Goal: Task Accomplishment & Management: Complete application form

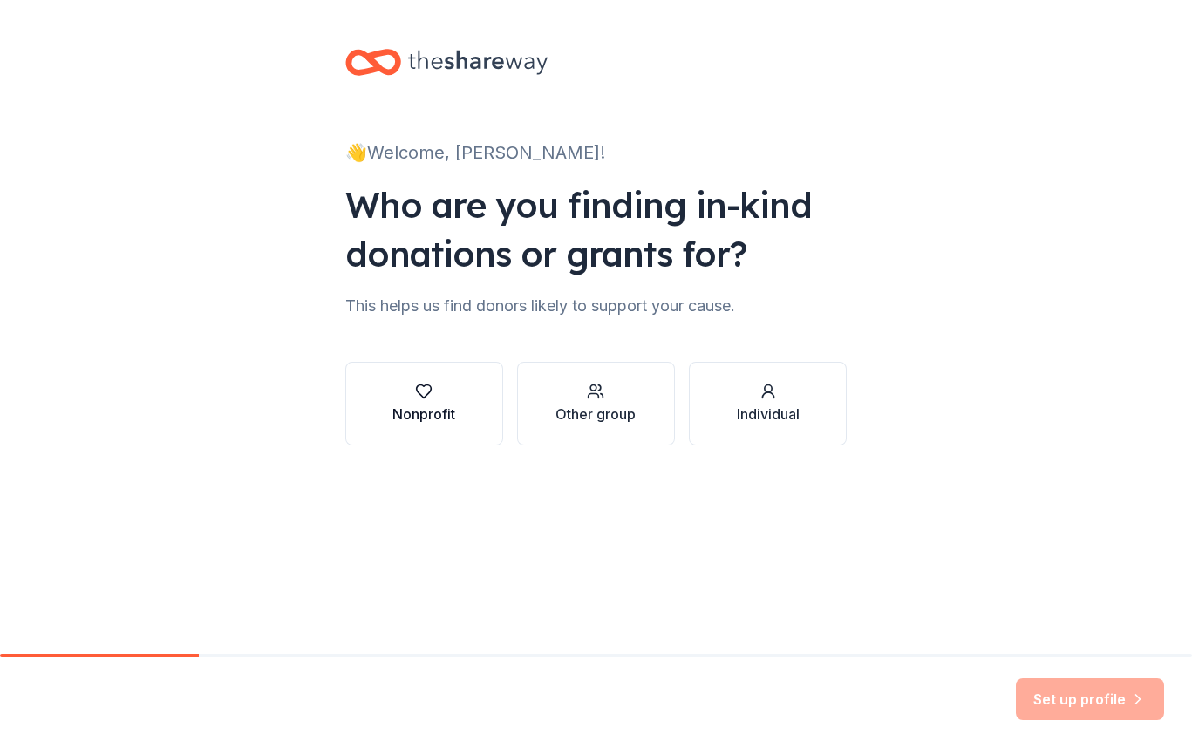
click at [436, 392] on div "button" at bounding box center [423, 391] width 63 height 17
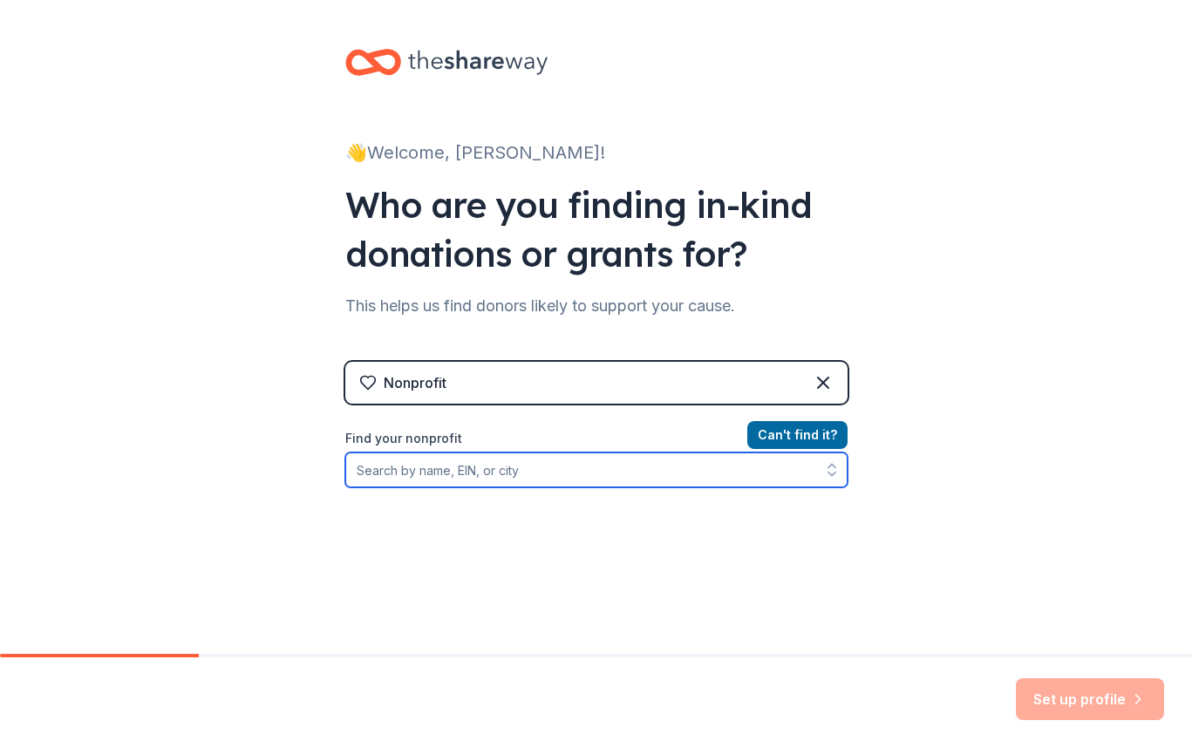
click at [625, 481] on input "Find your nonprofit" at bounding box center [596, 470] width 502 height 35
paste input "[US_EMPLOYER_IDENTIFICATION_NUMBER]"
type input "[US_EMPLOYER_IDENTIFICATION_NUMBER]"
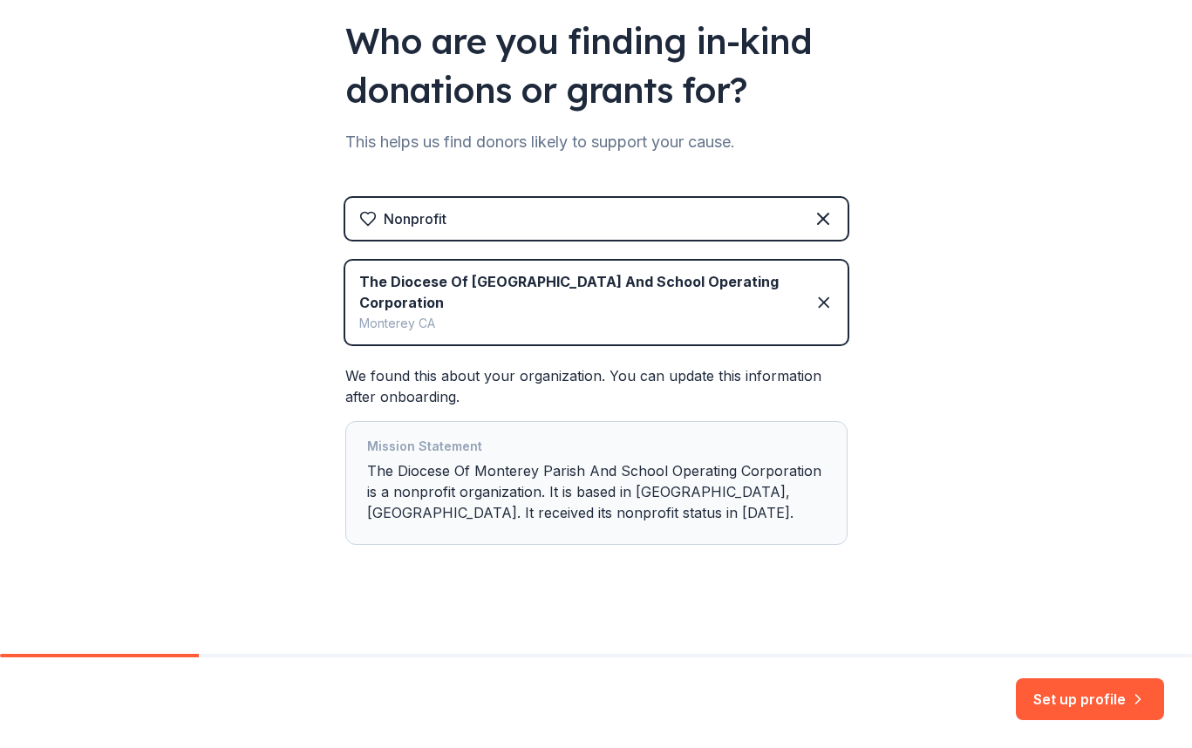
scroll to position [174, 0]
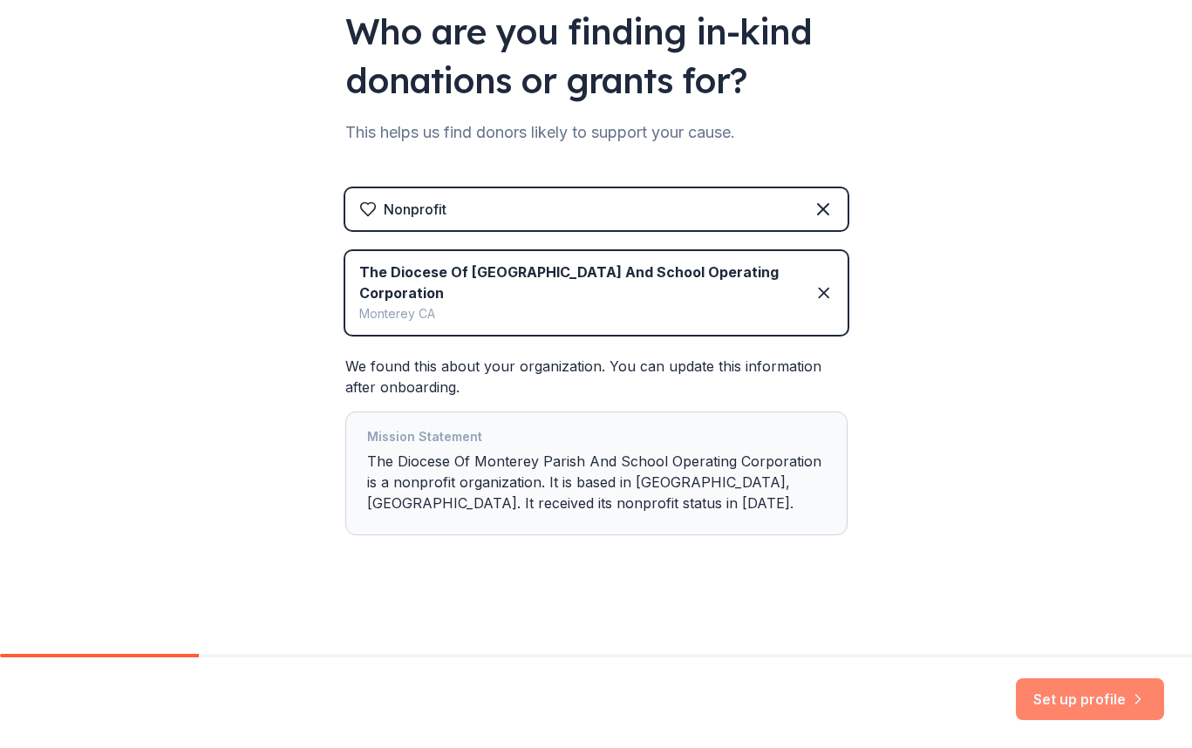
click at [1080, 699] on button "Set up profile" at bounding box center [1090, 700] width 148 height 42
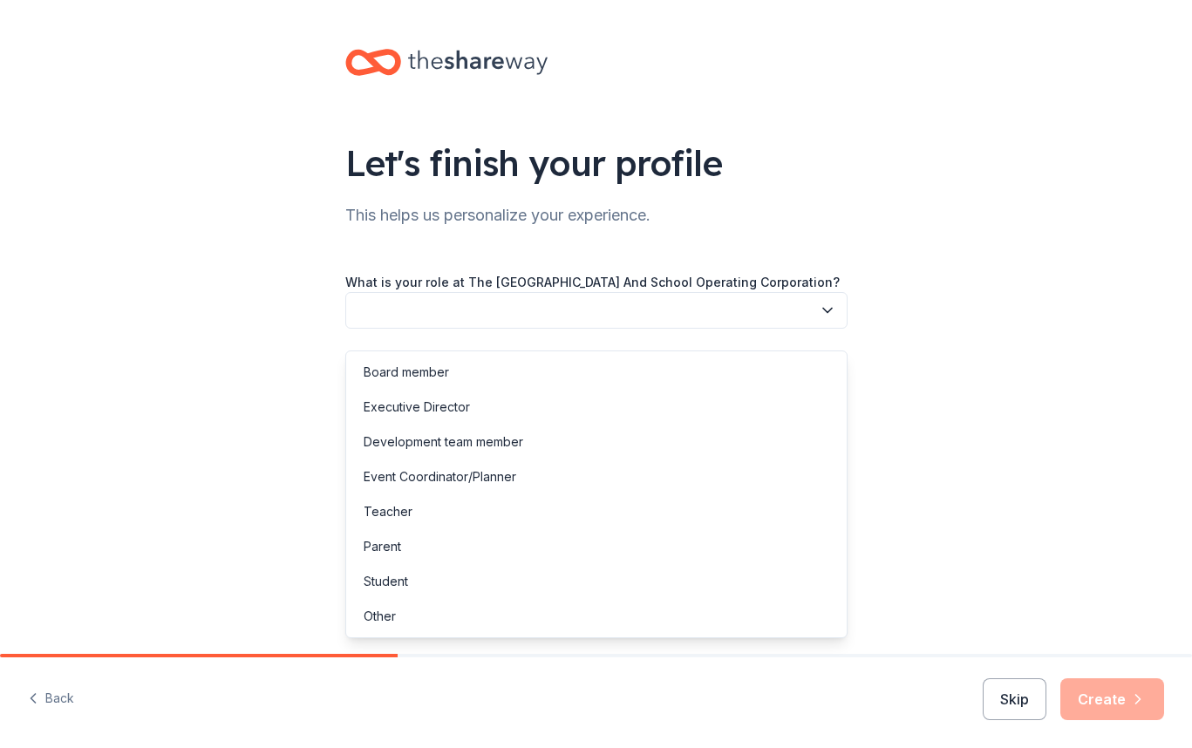
click at [775, 324] on button "button" at bounding box center [596, 310] width 502 height 37
click at [689, 546] on div "Parent" at bounding box center [597, 546] width 494 height 35
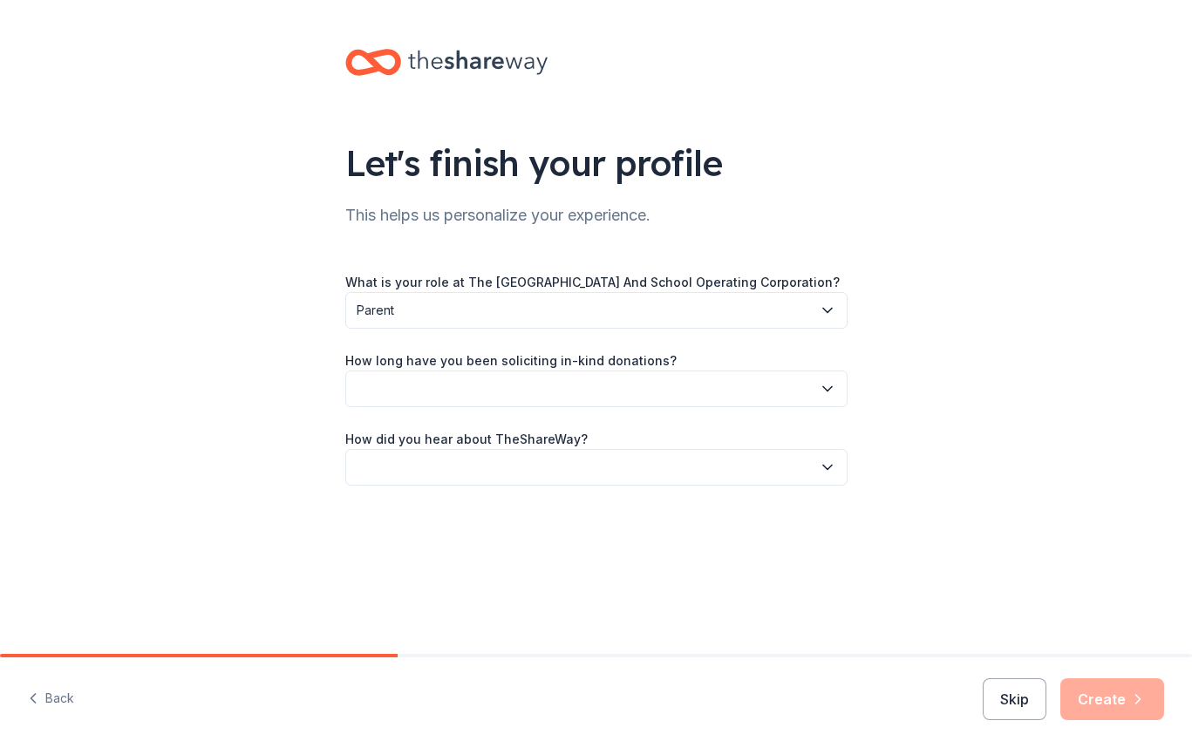
click at [787, 407] on button "button" at bounding box center [596, 389] width 502 height 37
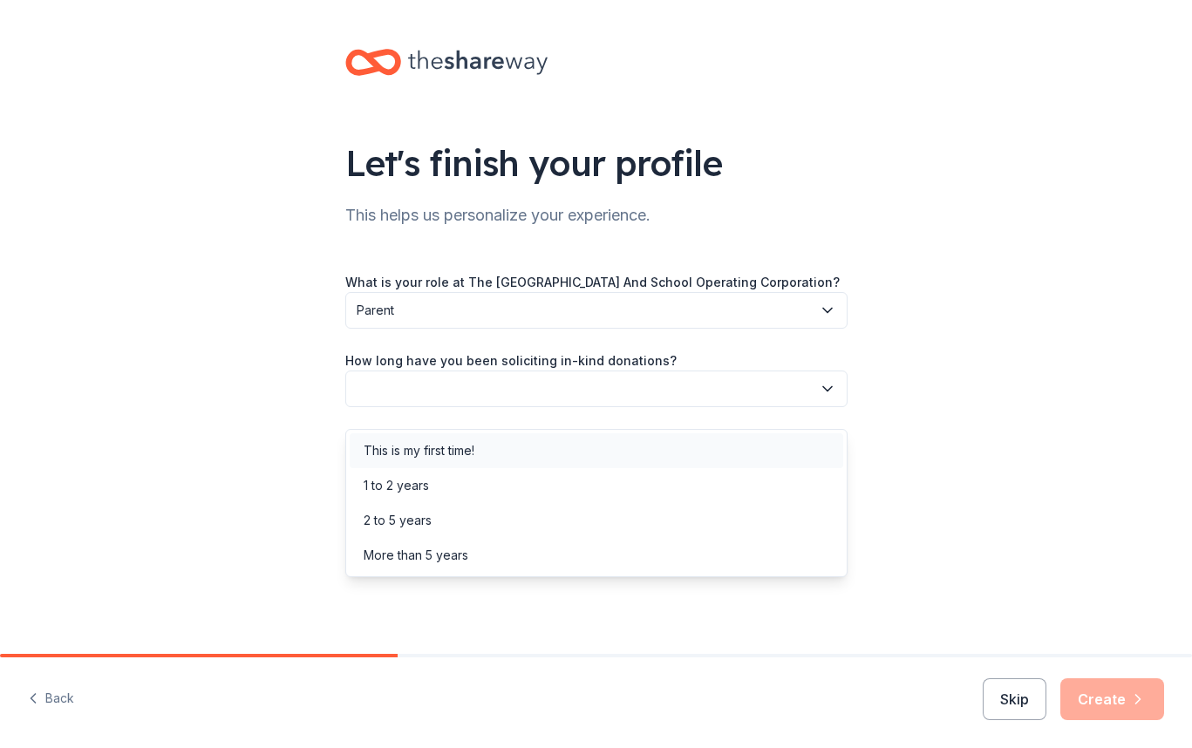
click at [778, 463] on div "This is my first time!" at bounding box center [597, 450] width 494 height 35
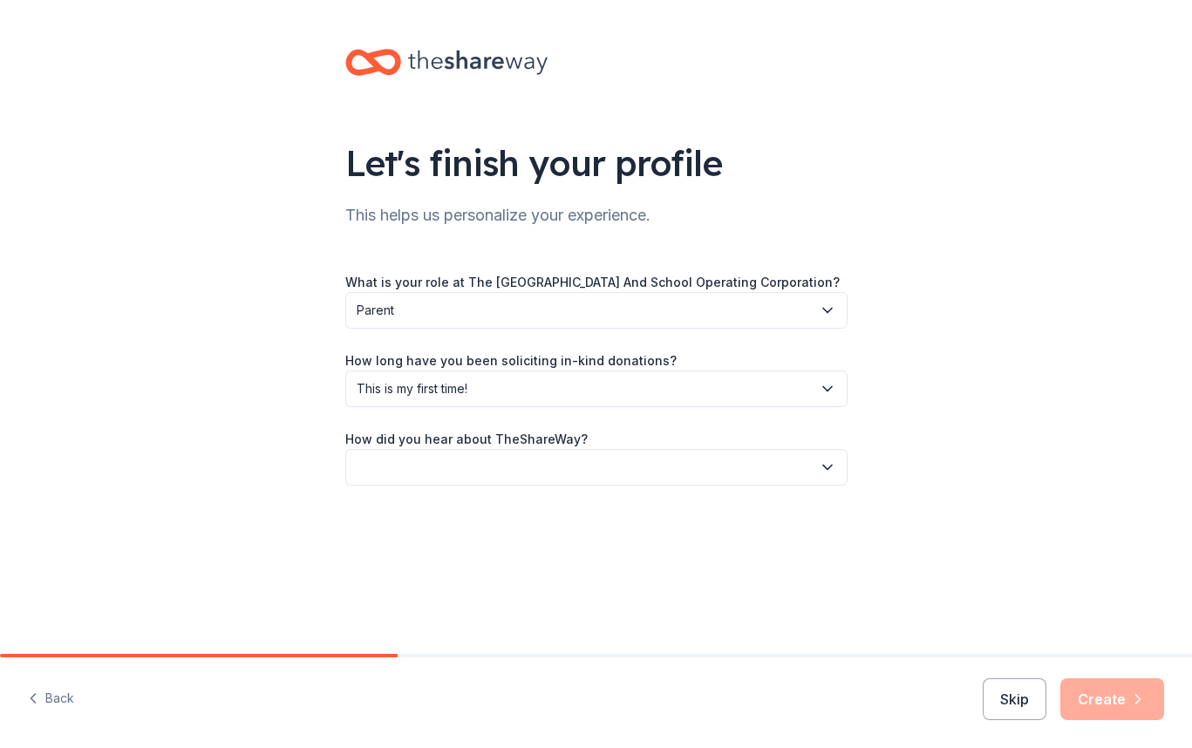
click at [849, 482] on div "Let's finish your profile This helps us personalize your experience. What is yo…" at bounding box center [596, 284] width 558 height 569
click at [821, 476] on icon "button" at bounding box center [827, 467] width 17 height 17
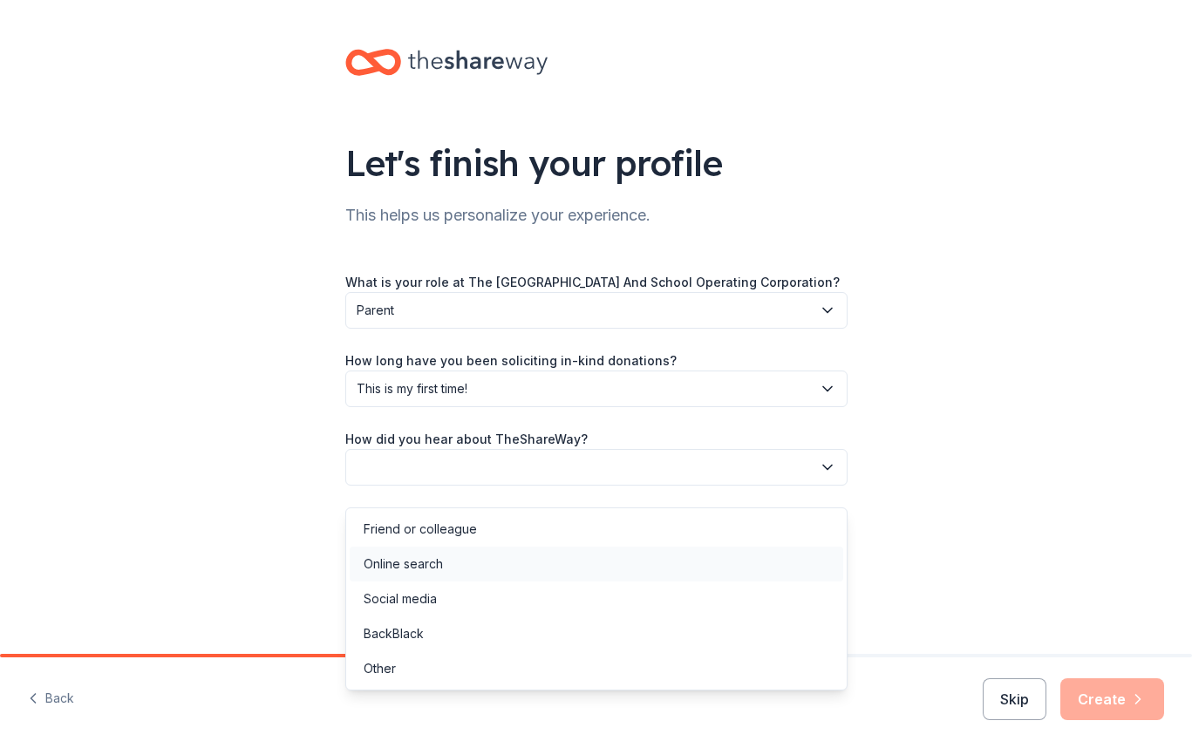
click at [788, 554] on div "Online search" at bounding box center [597, 564] width 494 height 35
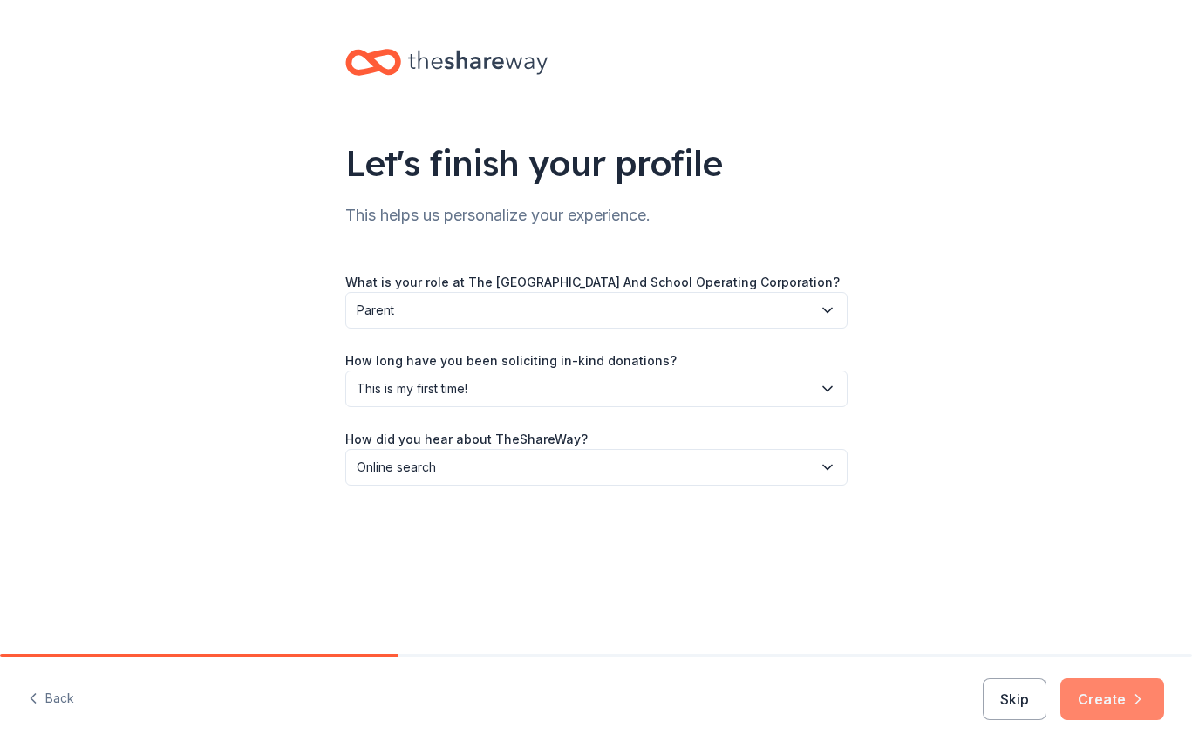
click at [1115, 709] on button "Create" at bounding box center [1112, 700] width 104 height 42
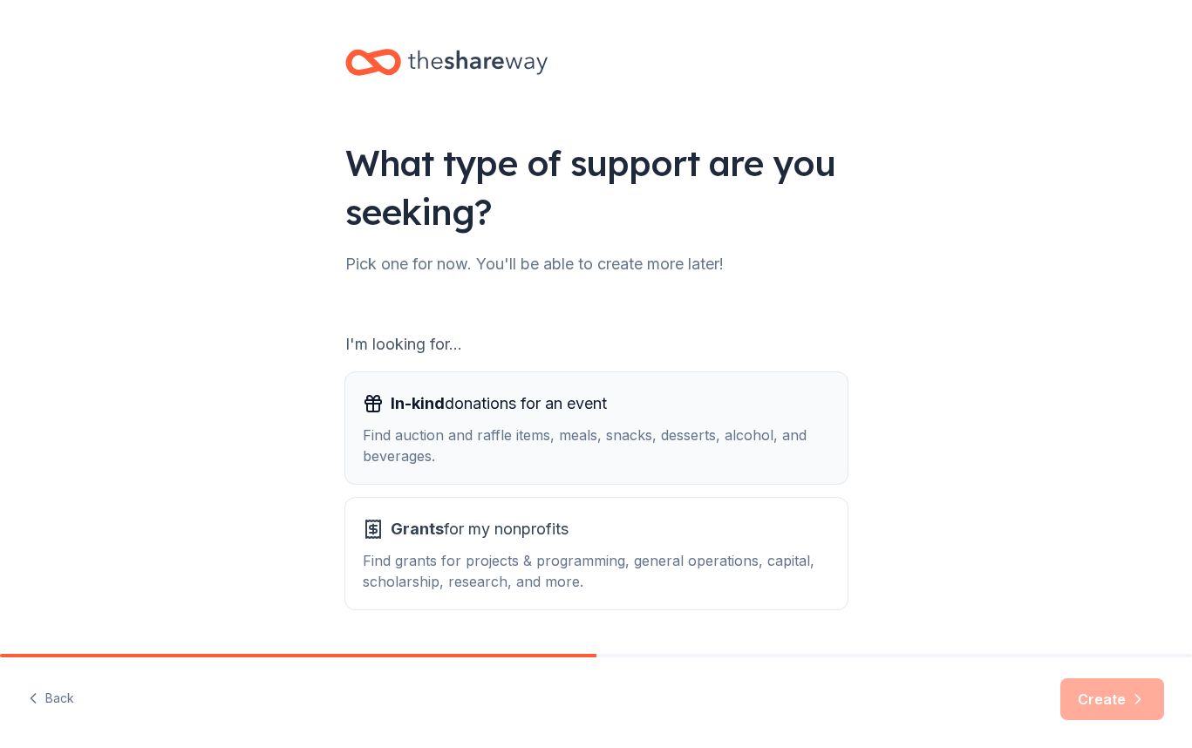
click at [697, 419] on div "In-kind donations for an event Find auction and raffle items, meals, snacks, de…" at bounding box center [596, 428] width 467 height 77
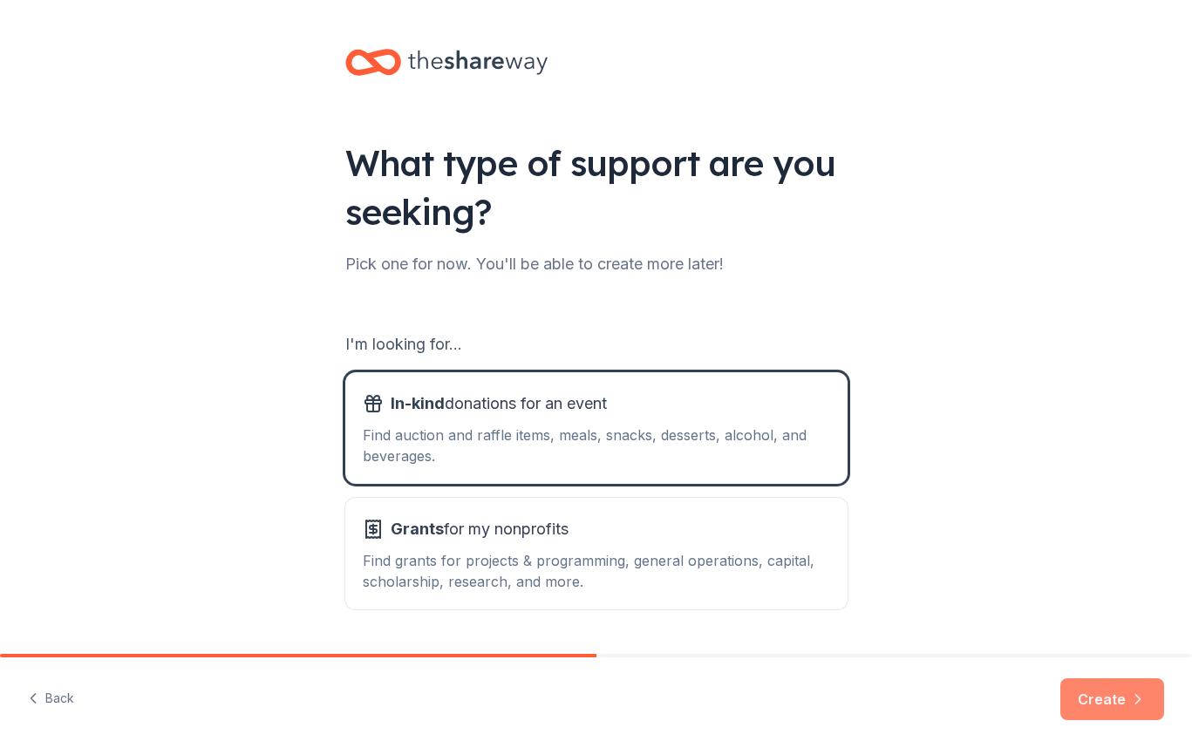
click at [1116, 718] on button "Create" at bounding box center [1112, 700] width 104 height 42
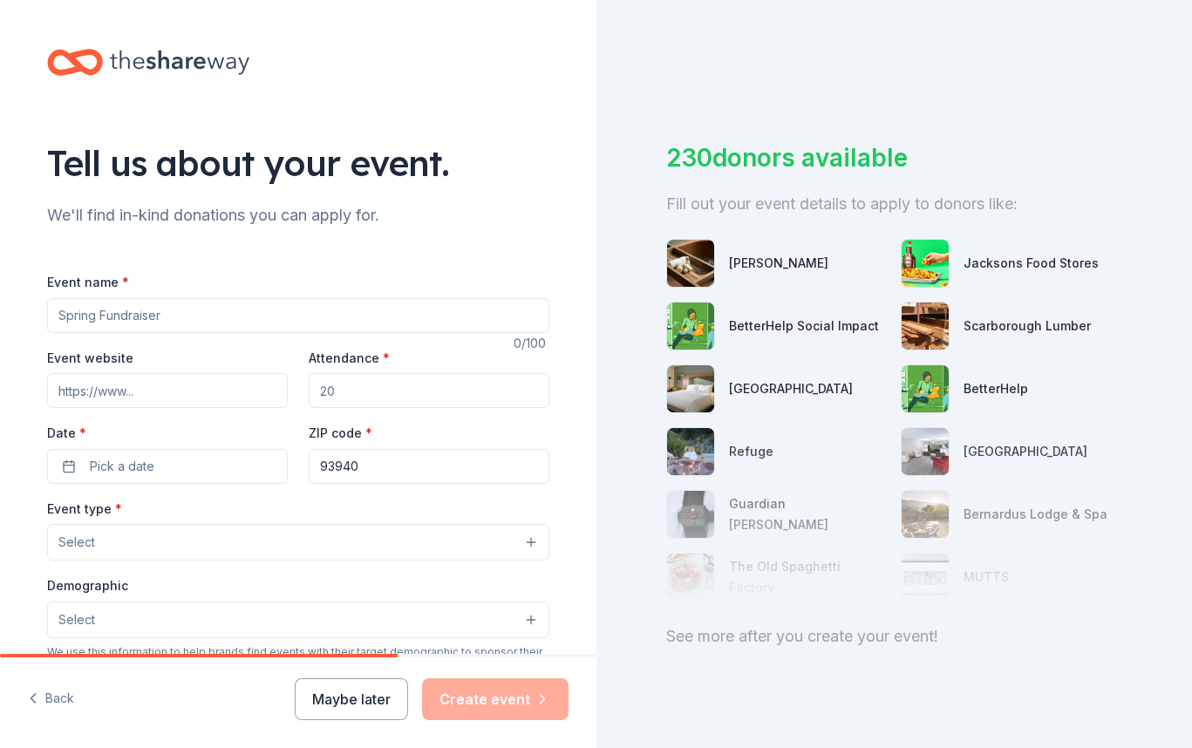
click at [298, 326] on input "Event name *" at bounding box center [298, 315] width 502 height 35
type input "[GEOGRAPHIC_DATA] Auction"
click at [241, 398] on input "Event website" at bounding box center [167, 390] width 241 height 35
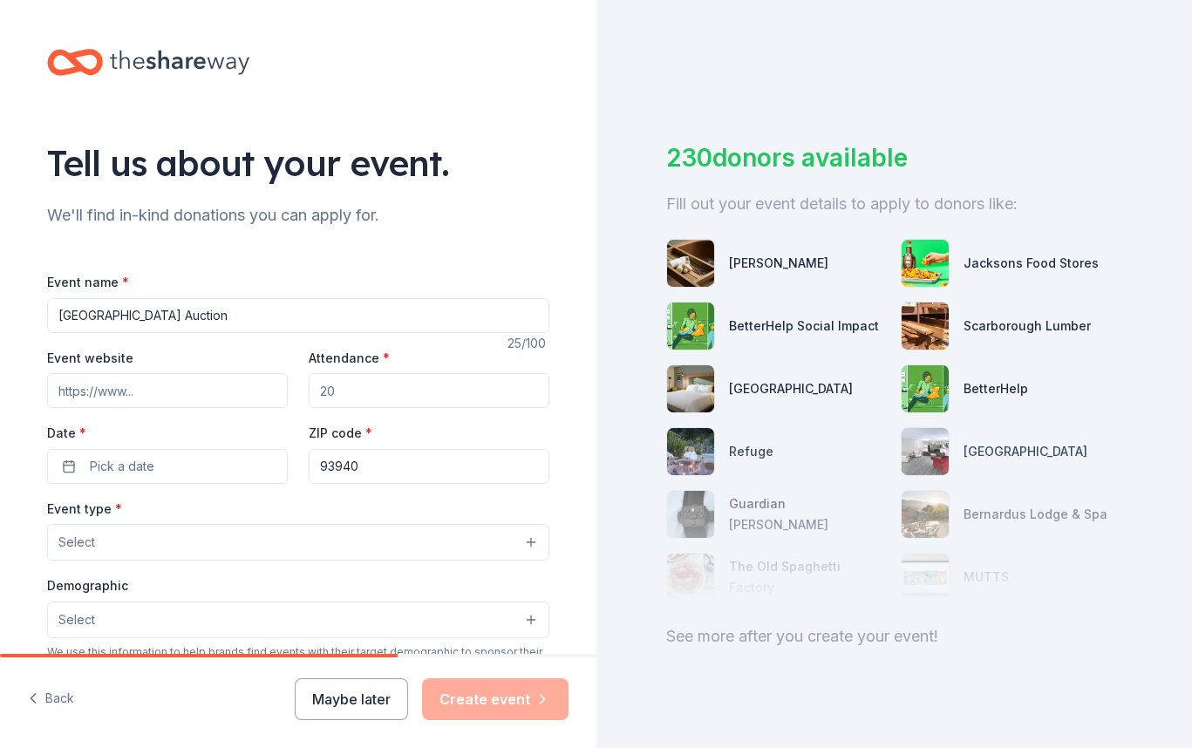
paste input "[URL][DOMAIN_NAME]"
type input "[URL][DOMAIN_NAME]"
click at [385, 399] on input "Attendance *" at bounding box center [429, 390] width 241 height 35
type input "200"
click at [173, 463] on button "Pick a date" at bounding box center [167, 466] width 241 height 35
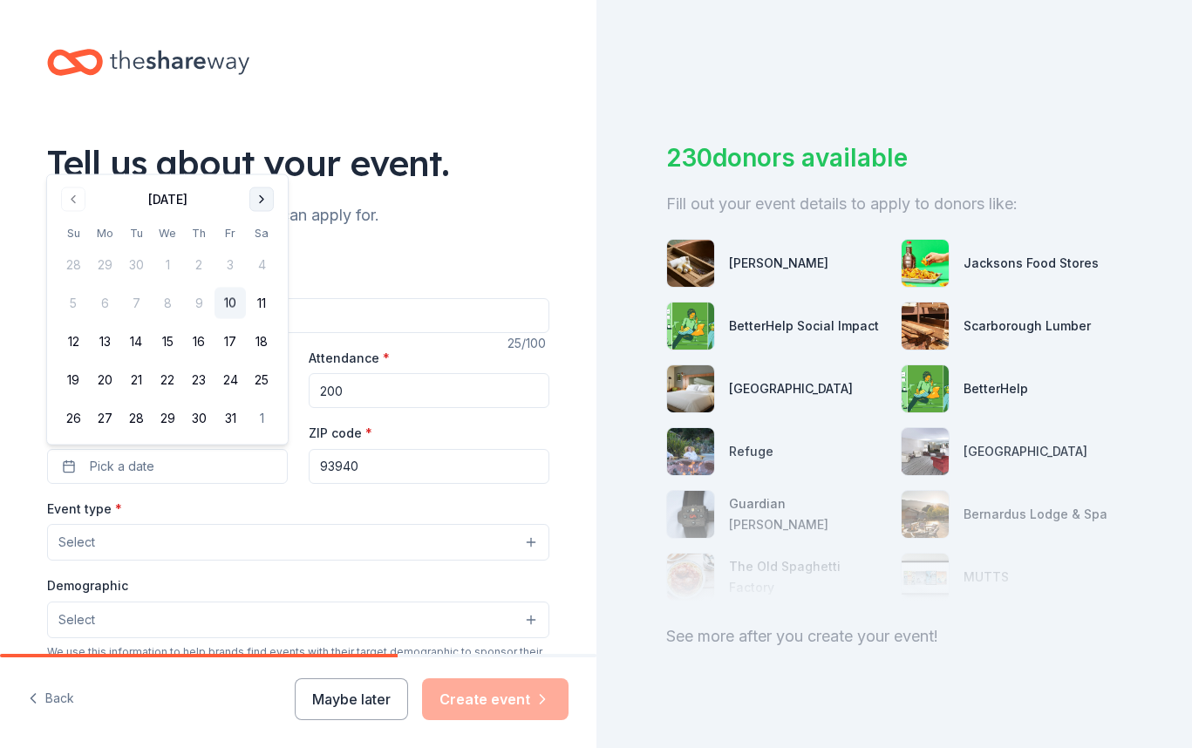
click at [267, 195] on button "Go to next month" at bounding box center [261, 200] width 24 height 24
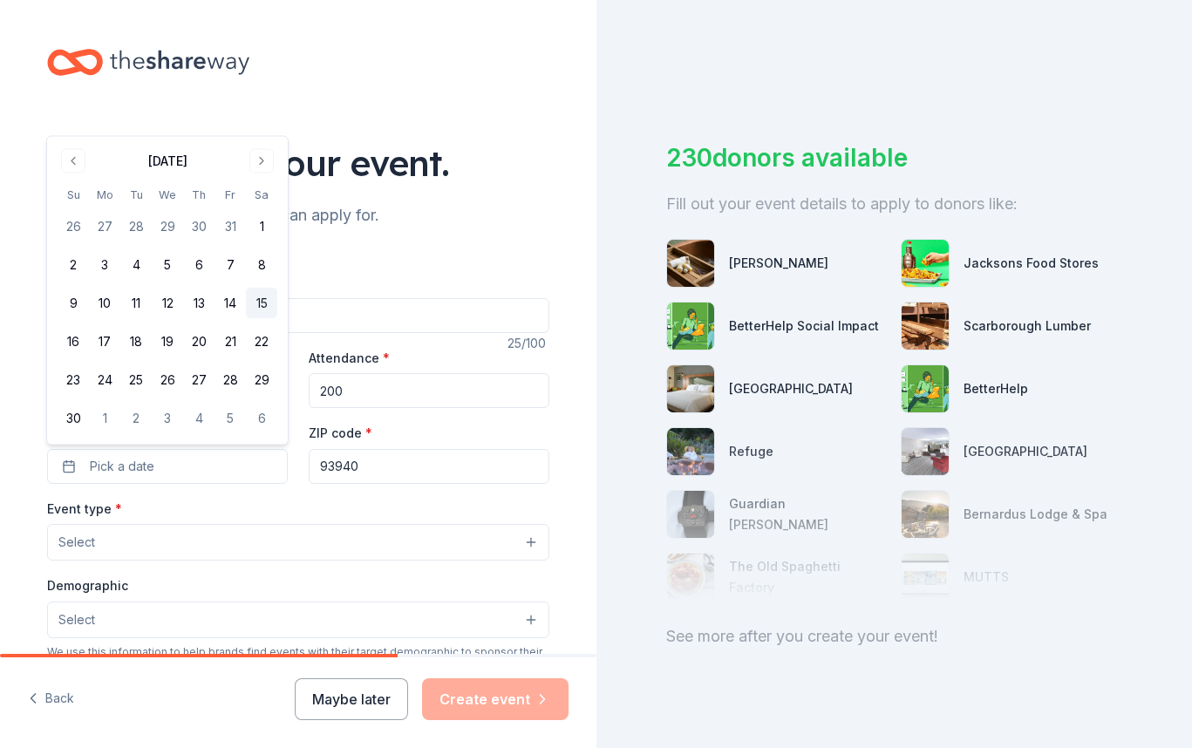
click at [259, 307] on button "15" at bounding box center [261, 303] width 31 height 31
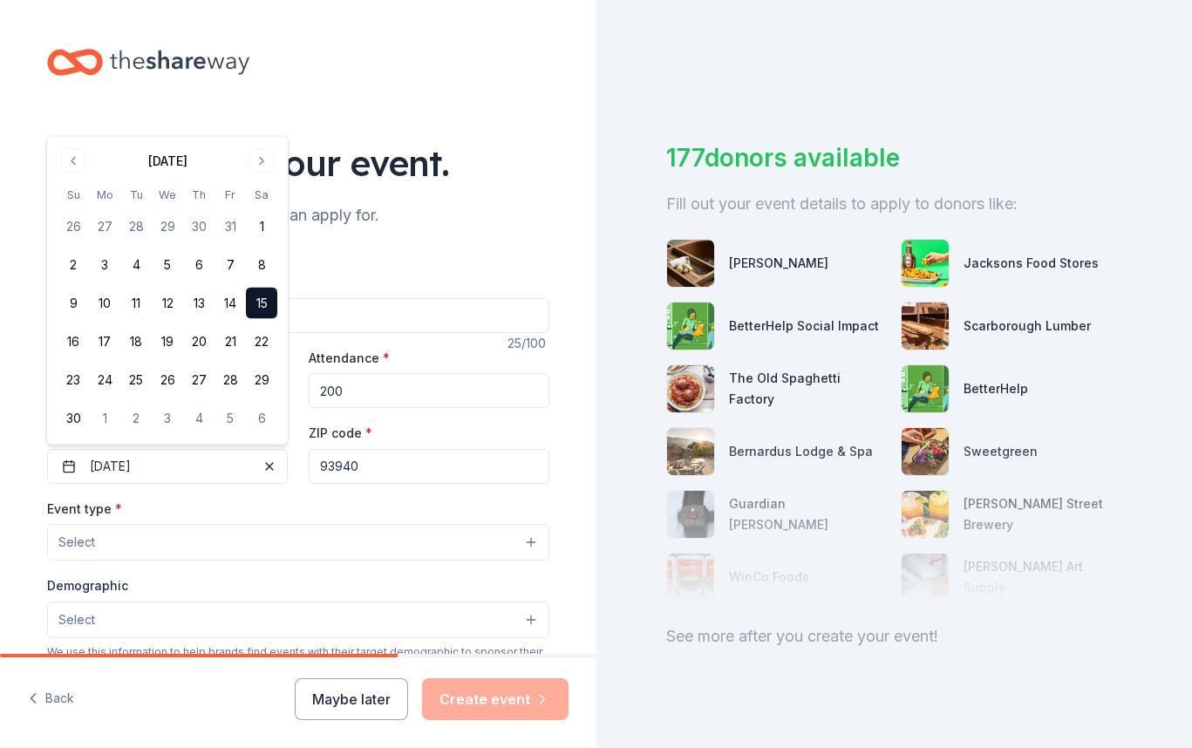
click at [344, 503] on div "Event type * Select" at bounding box center [298, 530] width 502 height 64
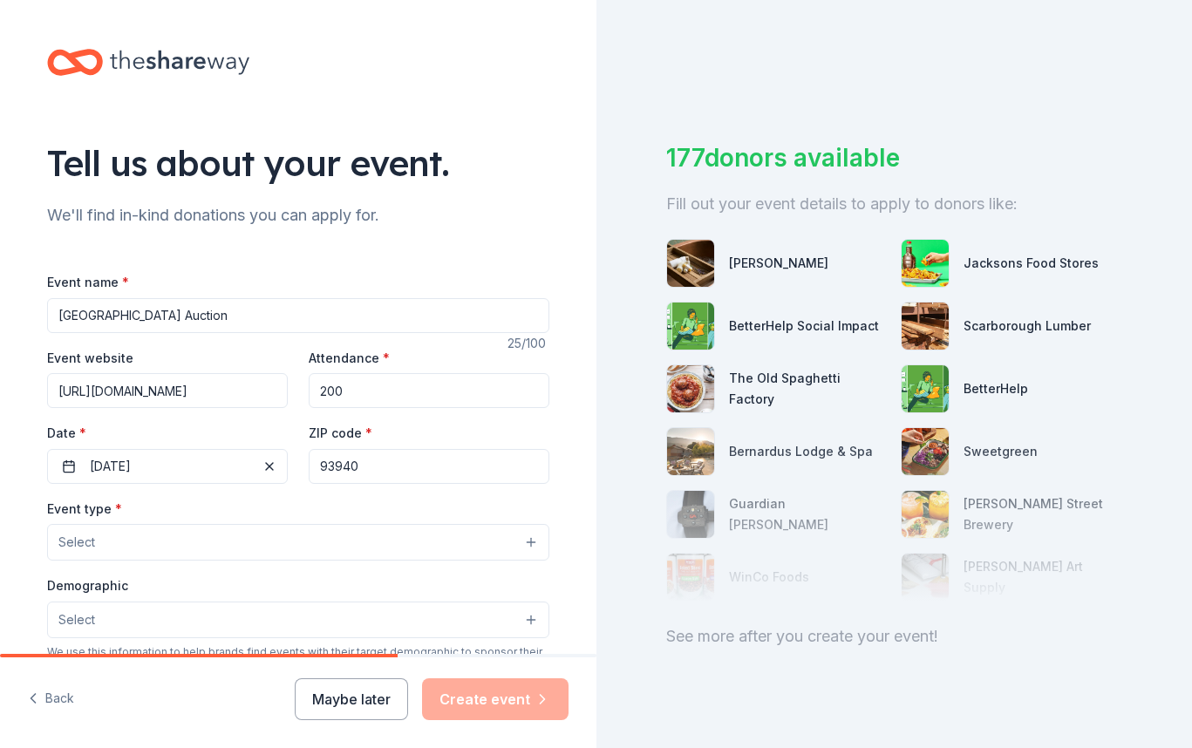
click at [354, 474] on input "93940" at bounding box center [429, 466] width 241 height 35
paste input "506"
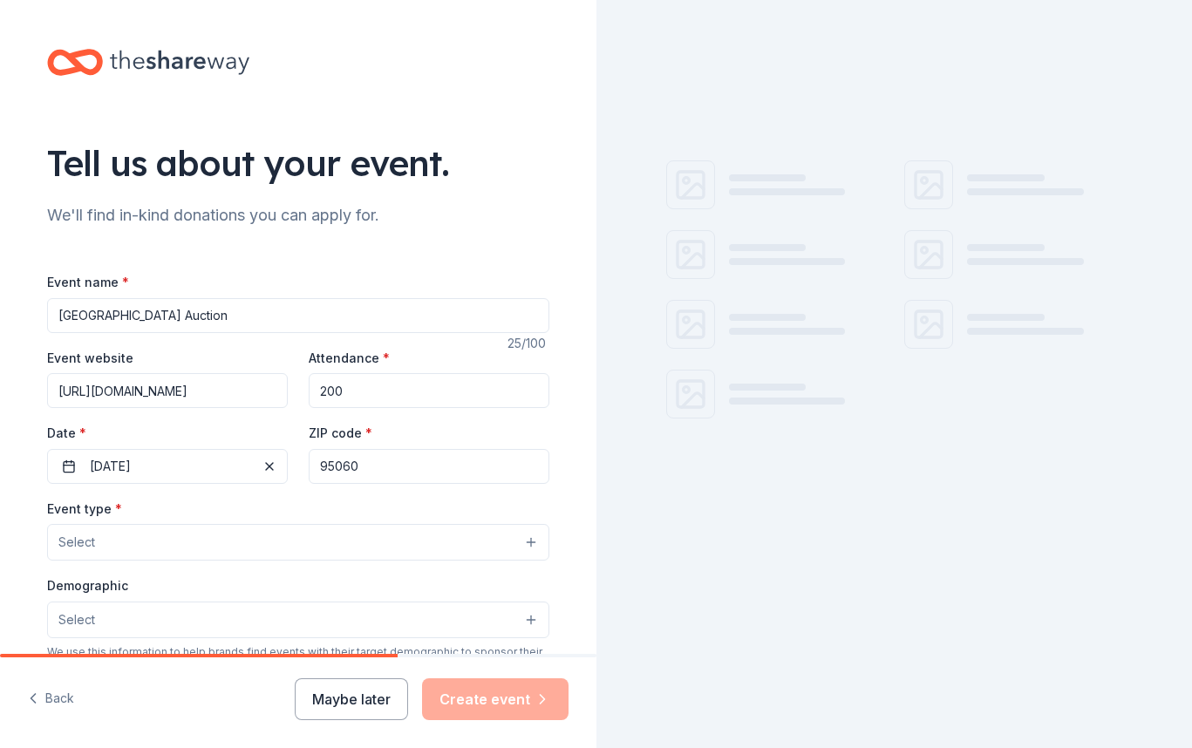
type input "95060"
click at [331, 537] on button "Select" at bounding box center [298, 542] width 502 height 37
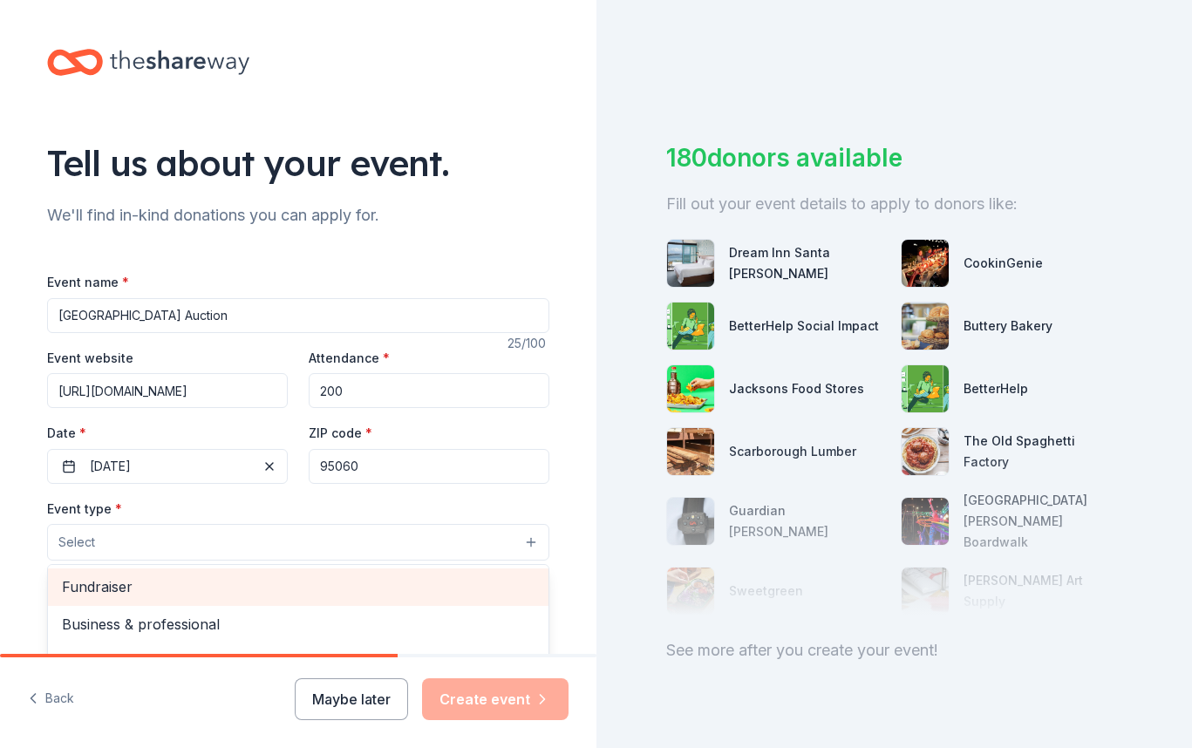
click at [326, 594] on span "Fundraiser" at bounding box center [298, 587] width 473 height 23
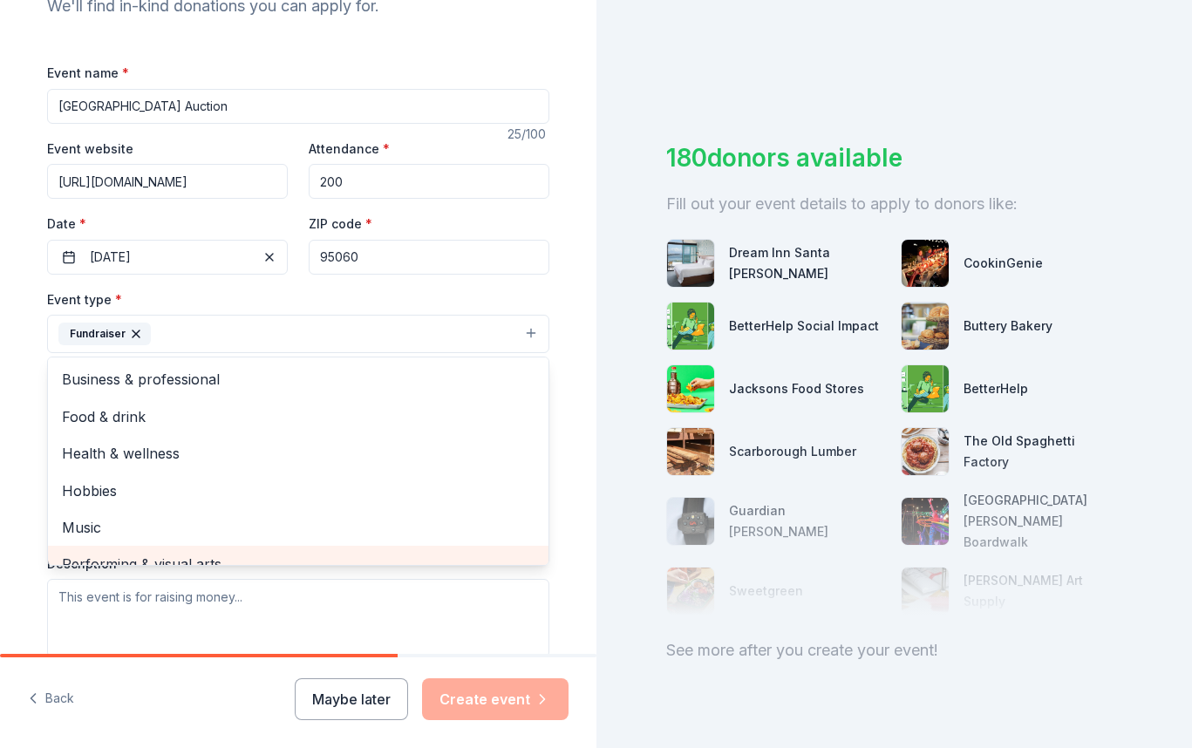
scroll to position [21, 0]
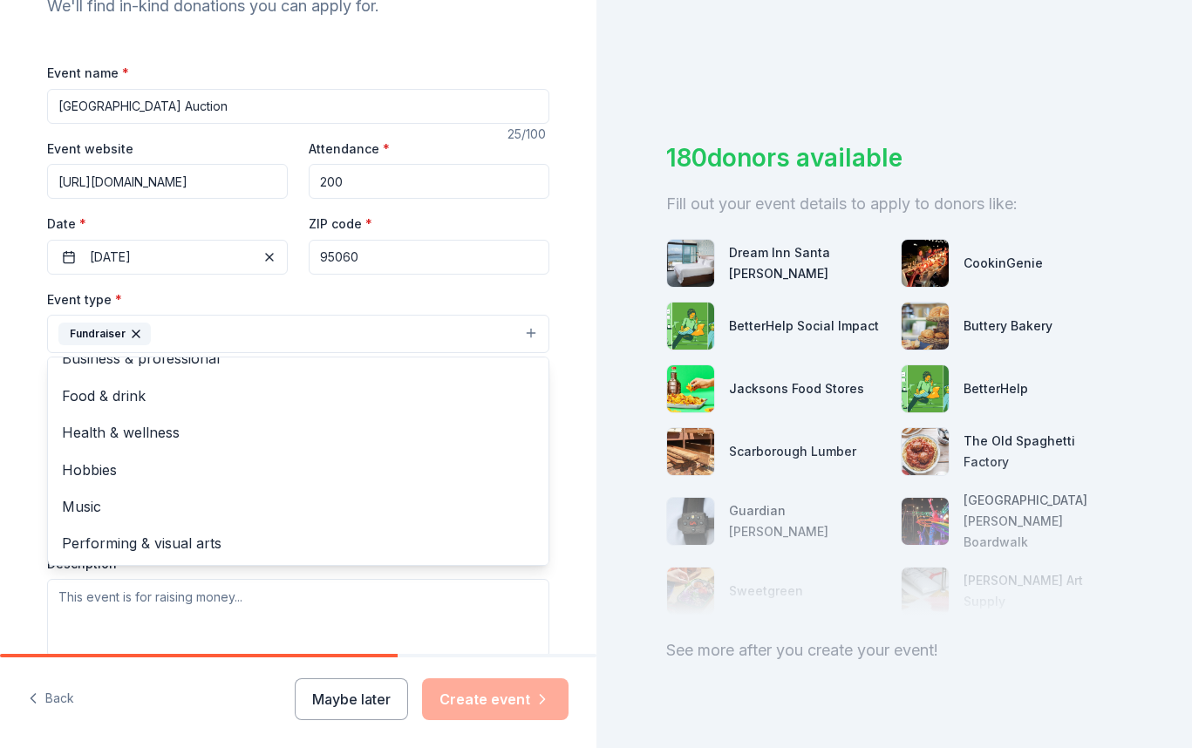
click at [577, 512] on div "Tell us about your event. We'll find in-kind donations you can apply for. Event…" at bounding box center [298, 372] width 597 height 1163
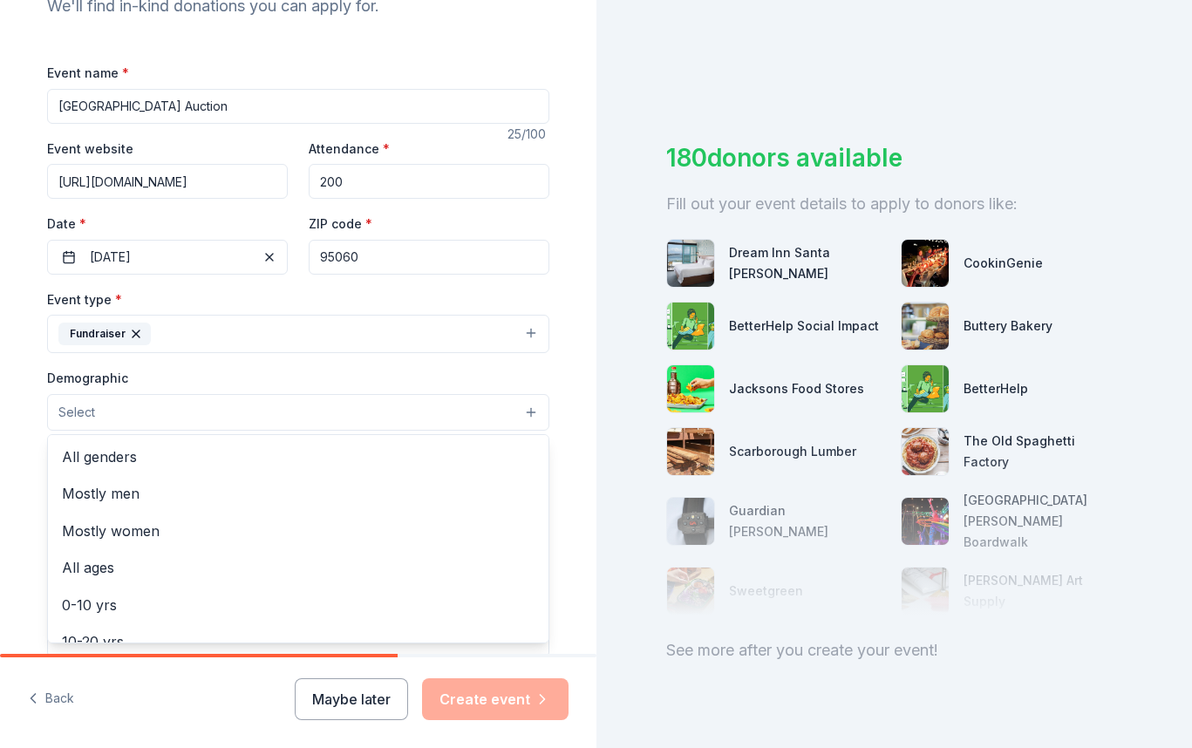
click at [447, 419] on button "Select" at bounding box center [298, 412] width 502 height 37
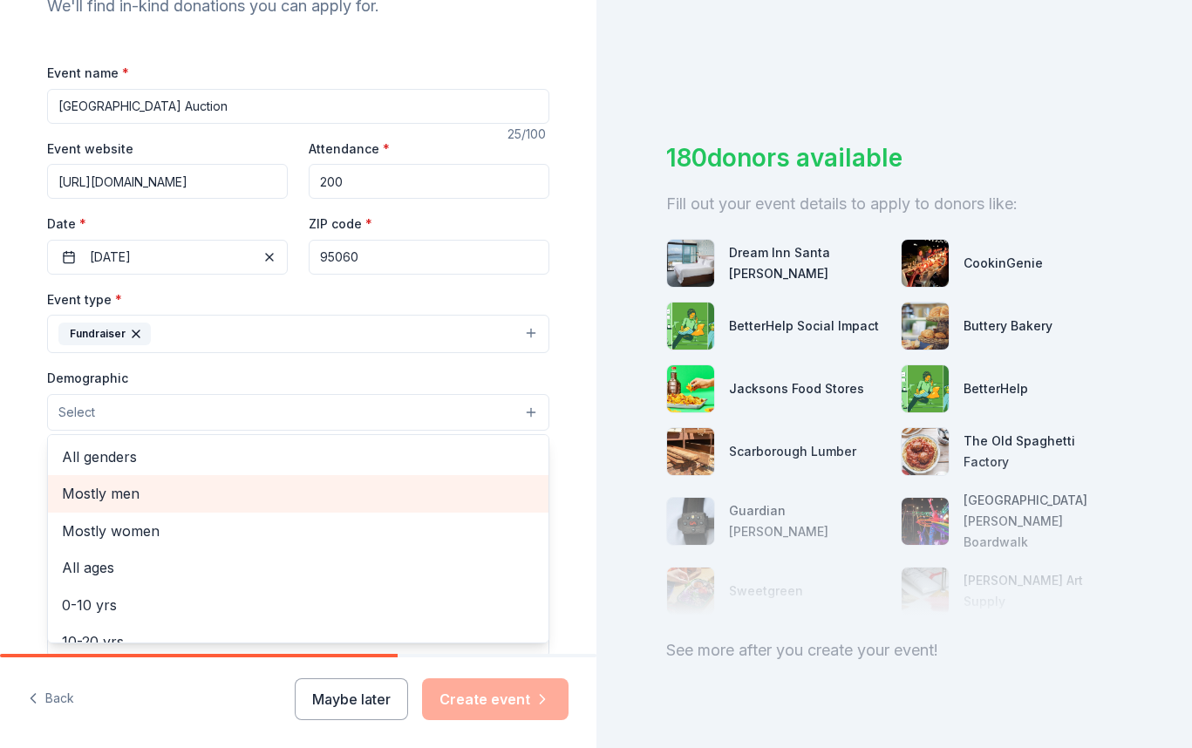
scroll to position [198, 0]
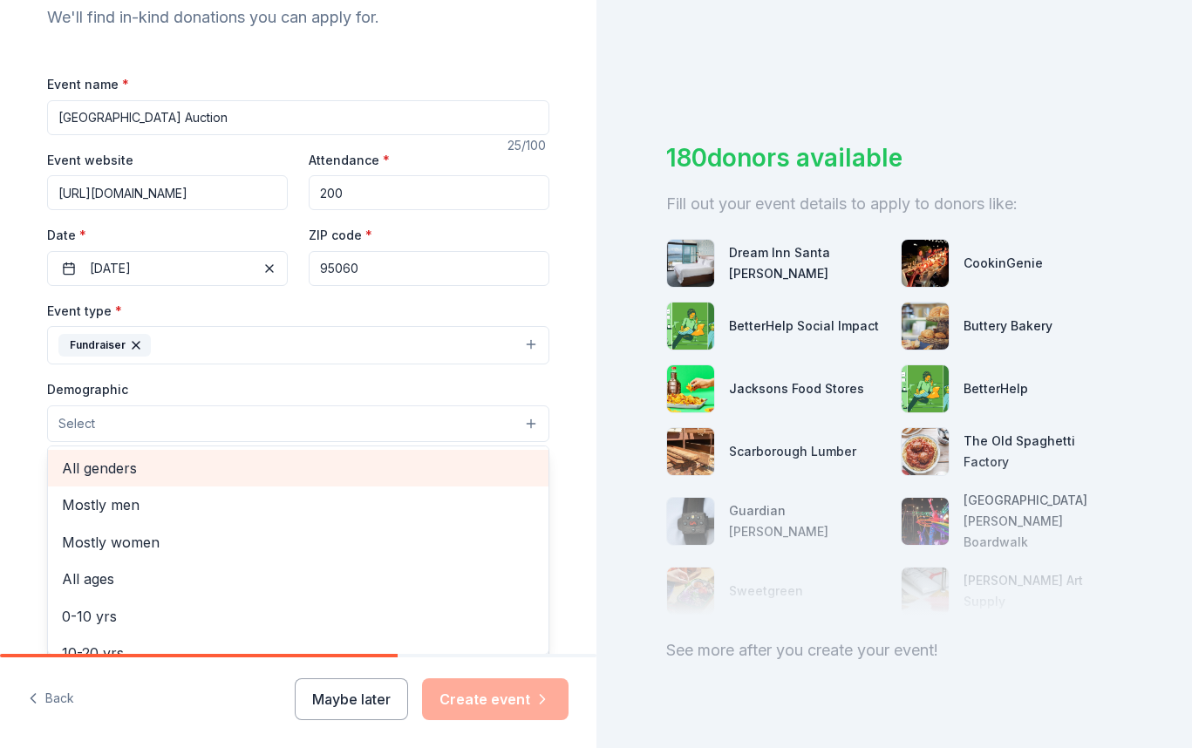
click at [478, 479] on span "All genders" at bounding box center [298, 468] width 473 height 23
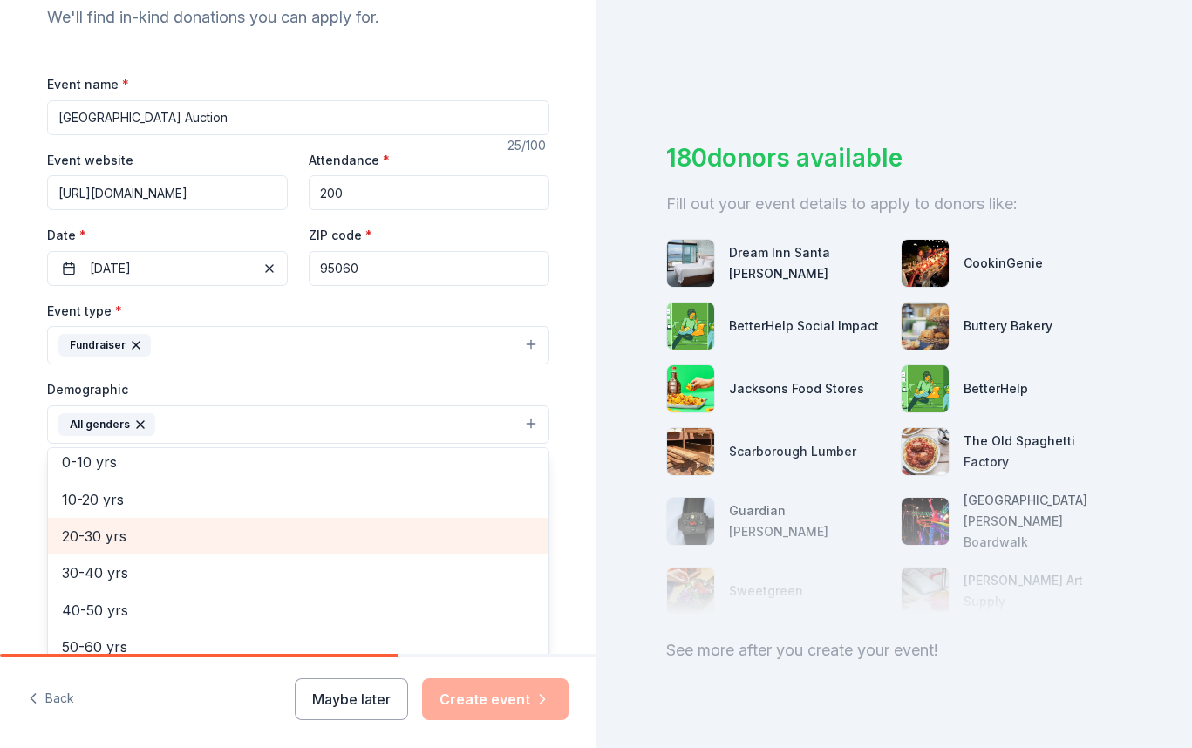
click at [474, 547] on span "20-30 yrs" at bounding box center [298, 536] width 473 height 23
click at [474, 547] on span "30-40 yrs" at bounding box center [298, 536] width 473 height 23
click at [474, 551] on div "40-50 yrs" at bounding box center [298, 536] width 501 height 37
click at [474, 551] on div "50-60 yrs" at bounding box center [298, 536] width 501 height 37
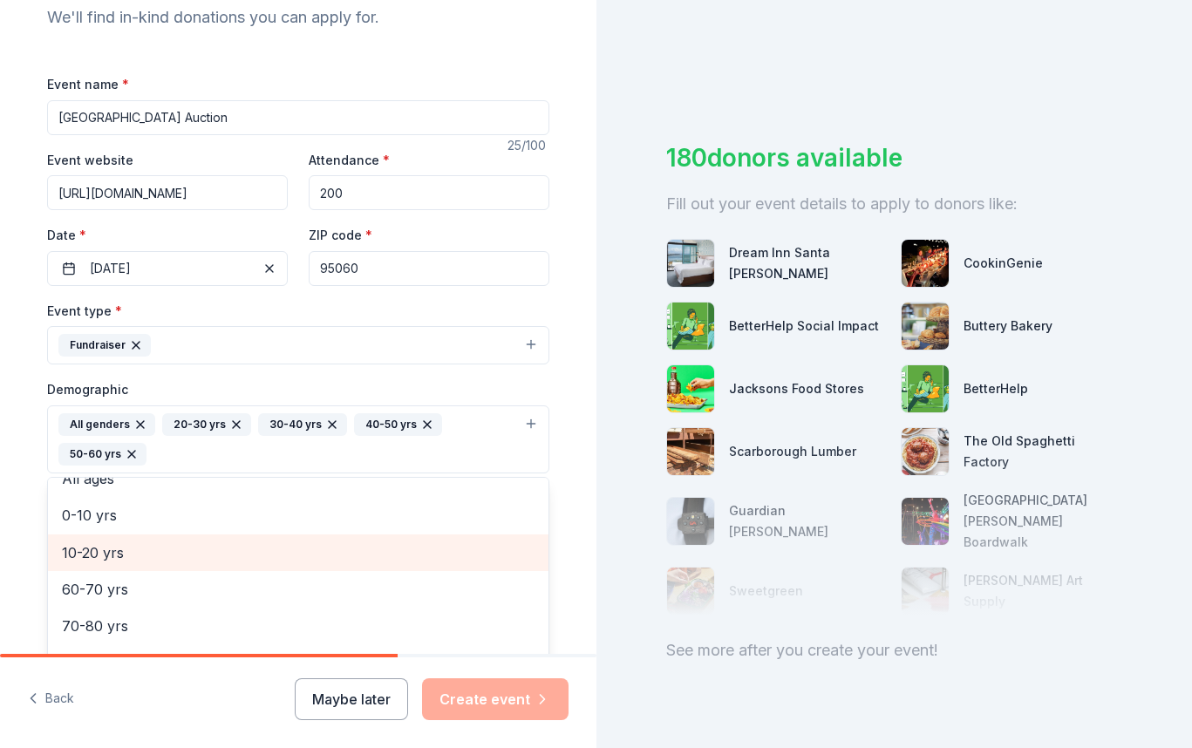
scroll to position [95, 0]
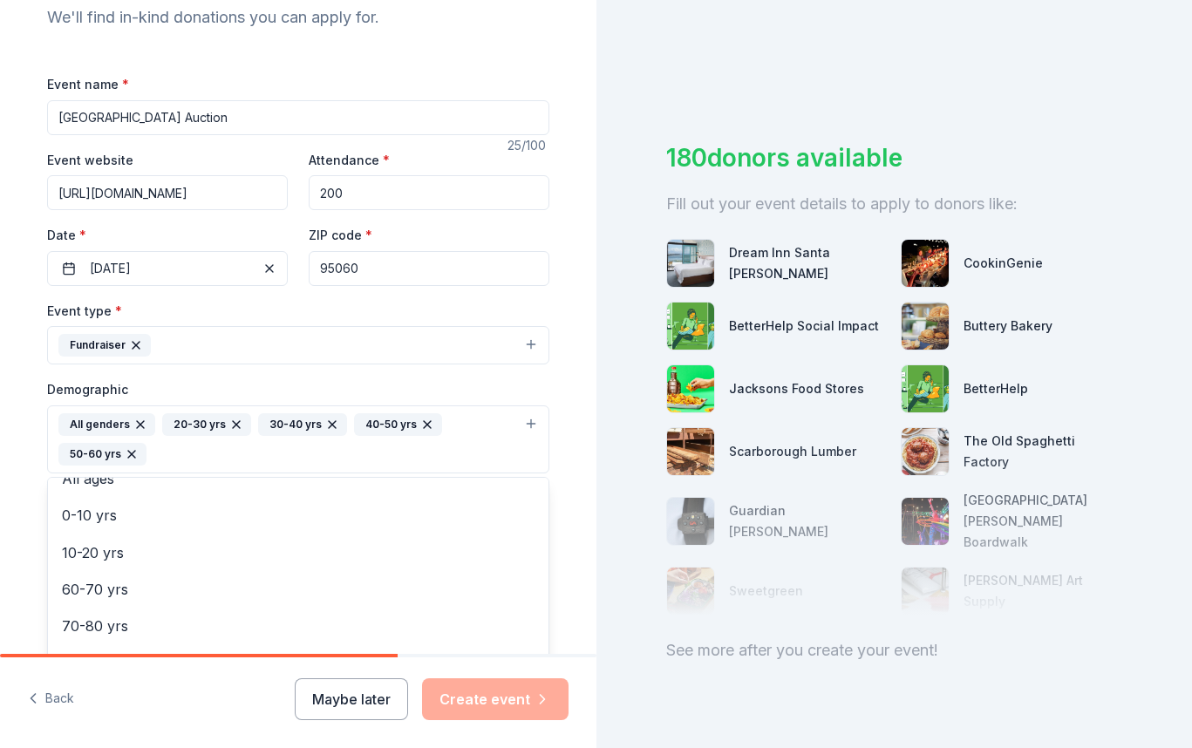
click at [586, 609] on div "Tell us about your event. We'll find in-kind donations you can apply for. Event…" at bounding box center [298, 399] width 597 height 1194
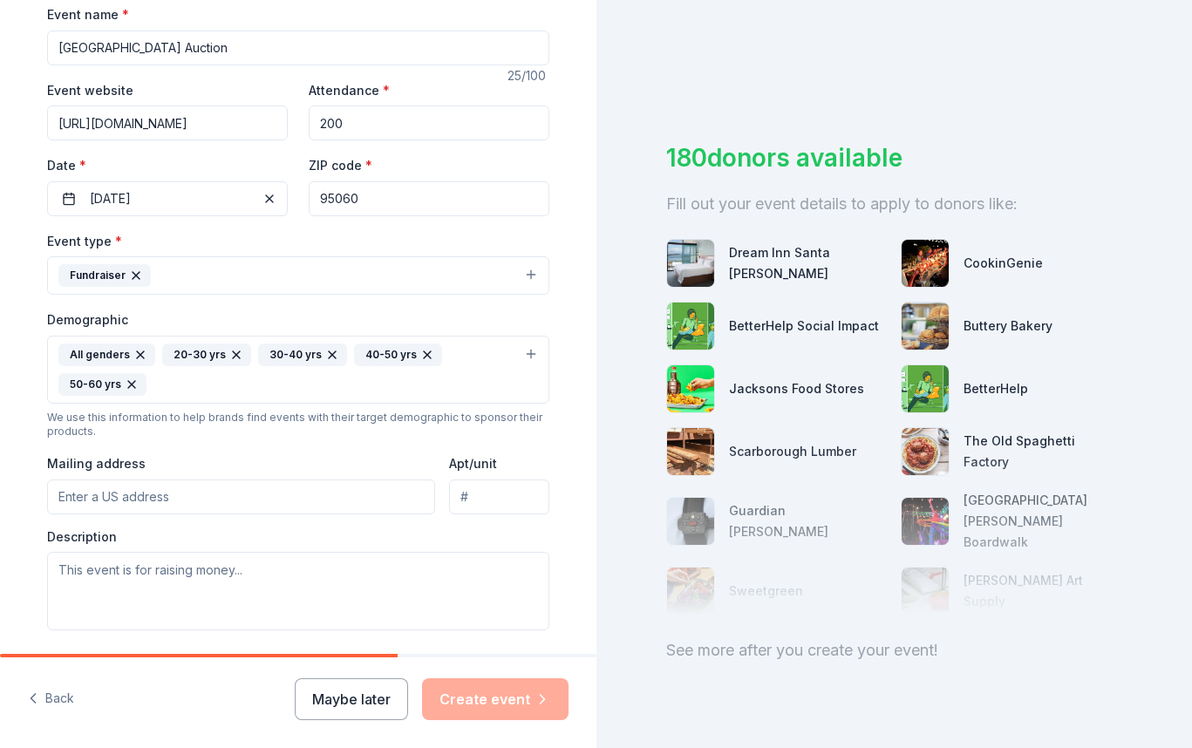
scroll to position [270, 0]
click at [330, 505] on input "Mailing address" at bounding box center [241, 494] width 388 height 35
paste input "[STREET_ADDRESS]"
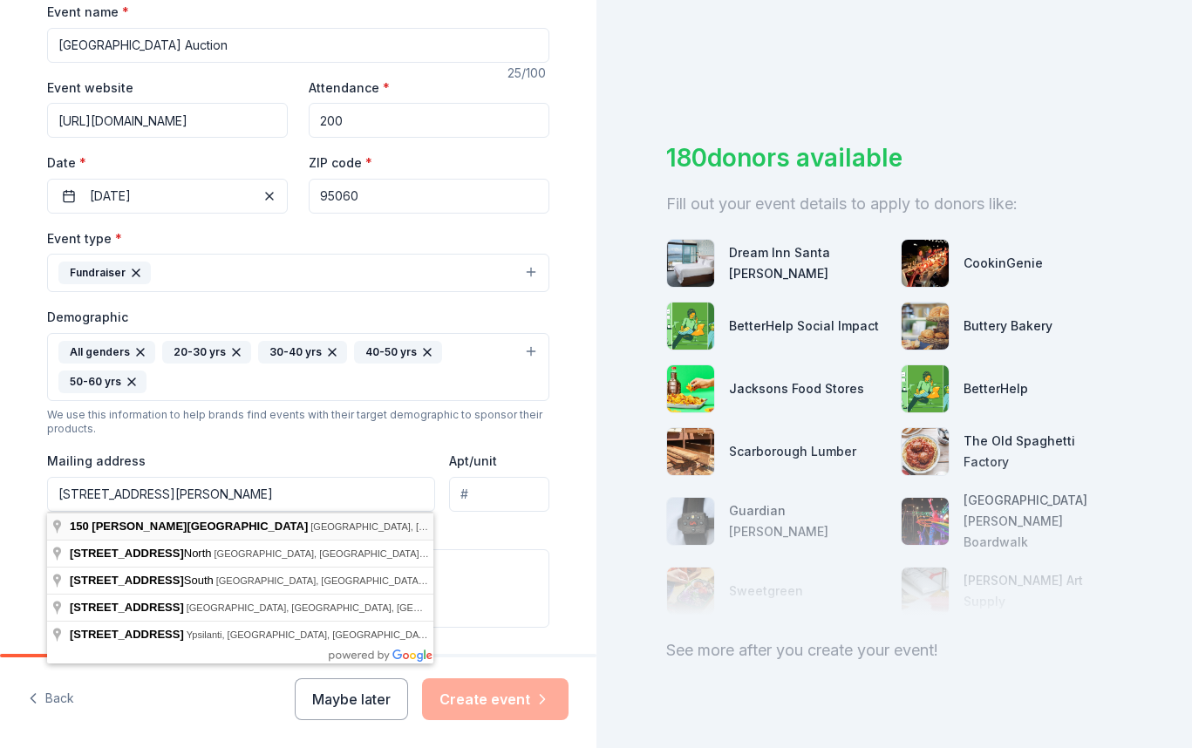
type input "[STREET_ADDRESS][PERSON_NAME]"
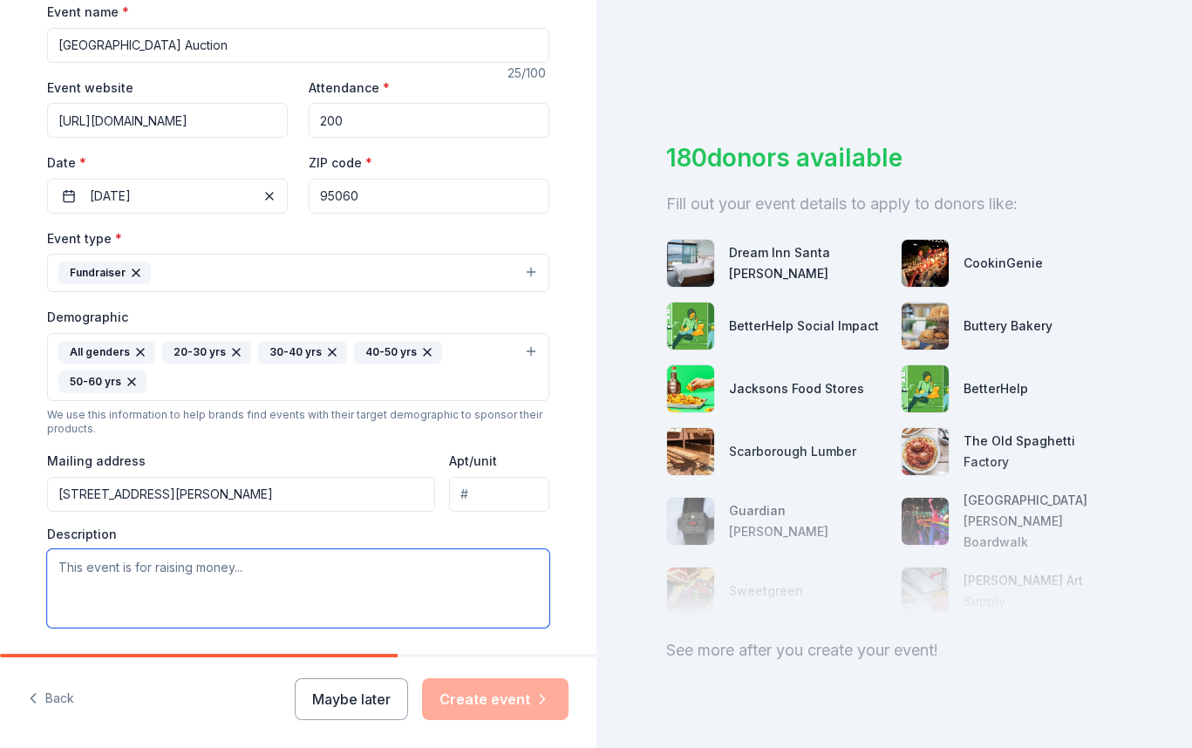
click at [345, 587] on textarea at bounding box center [298, 588] width 502 height 78
paste textarea "Lorem 4118, Ipsu Dolor Sitame con adip elitsed do eiu temporin utlabor et dol M…"
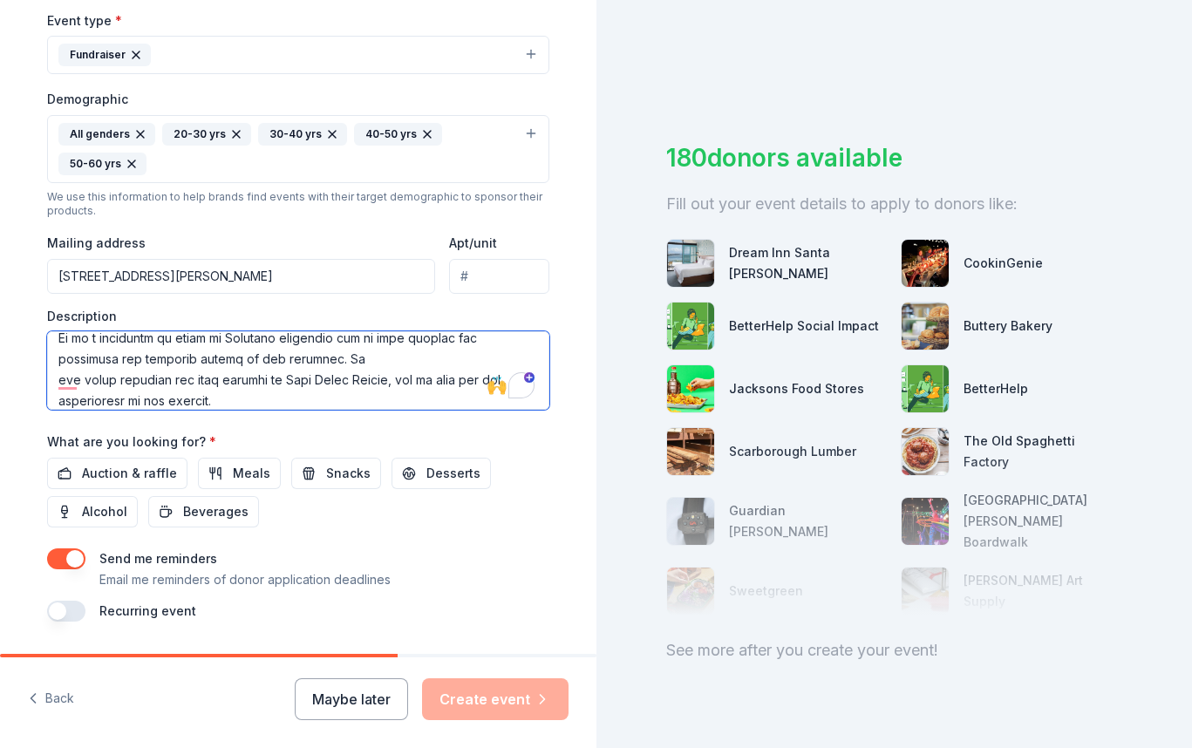
scroll to position [510, 0]
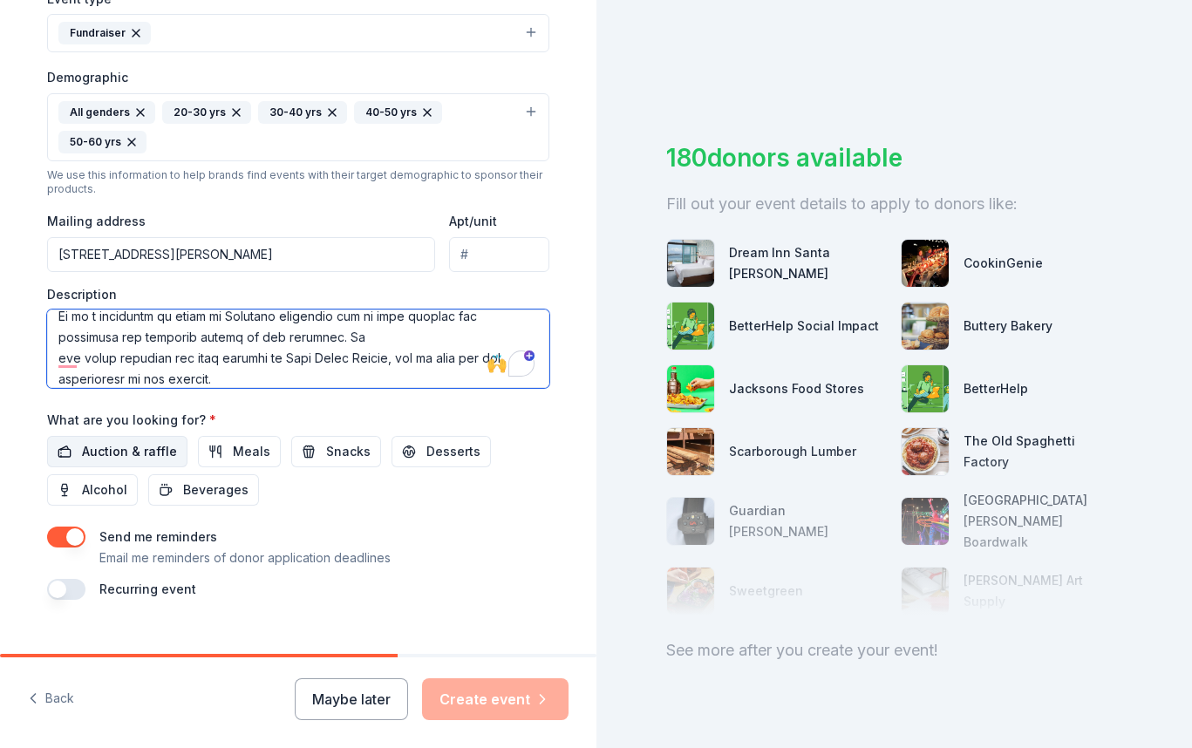
type textarea "Lorem 4118, Ipsu Dolor Sitame con adip elitsed do eiu temporin utlabor et dol M…"
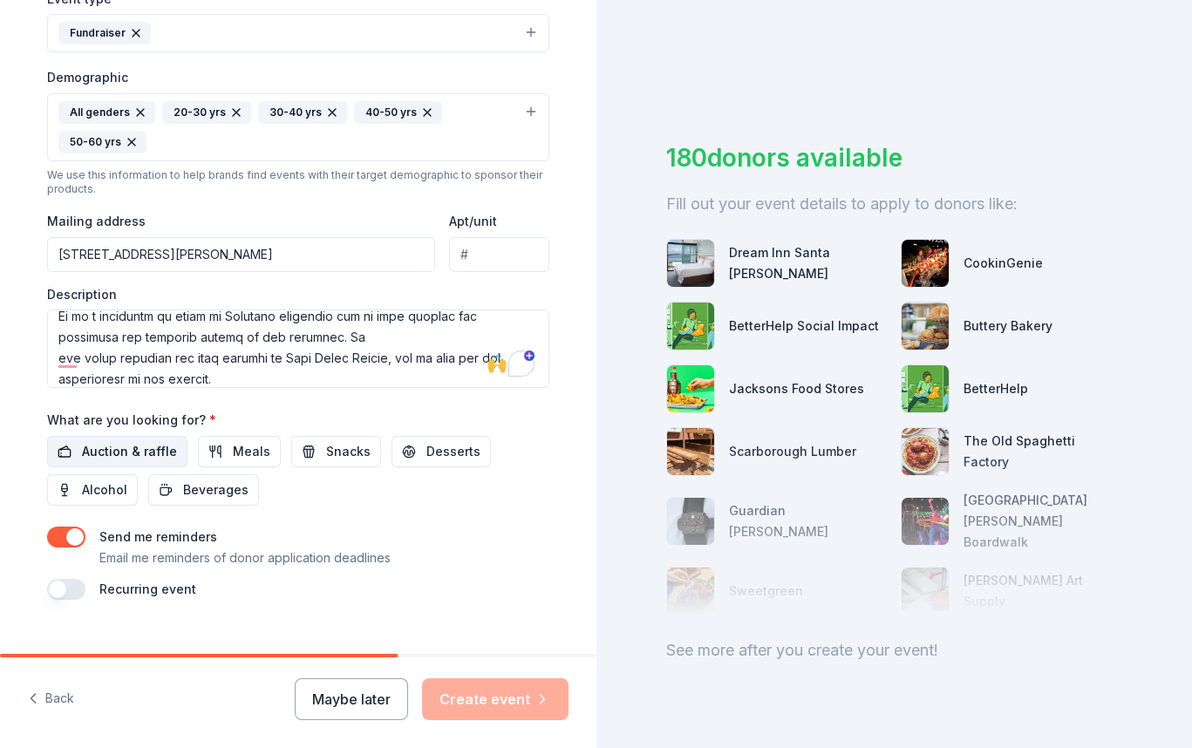
click at [152, 459] on span "Auction & raffle" at bounding box center [129, 451] width 95 height 21
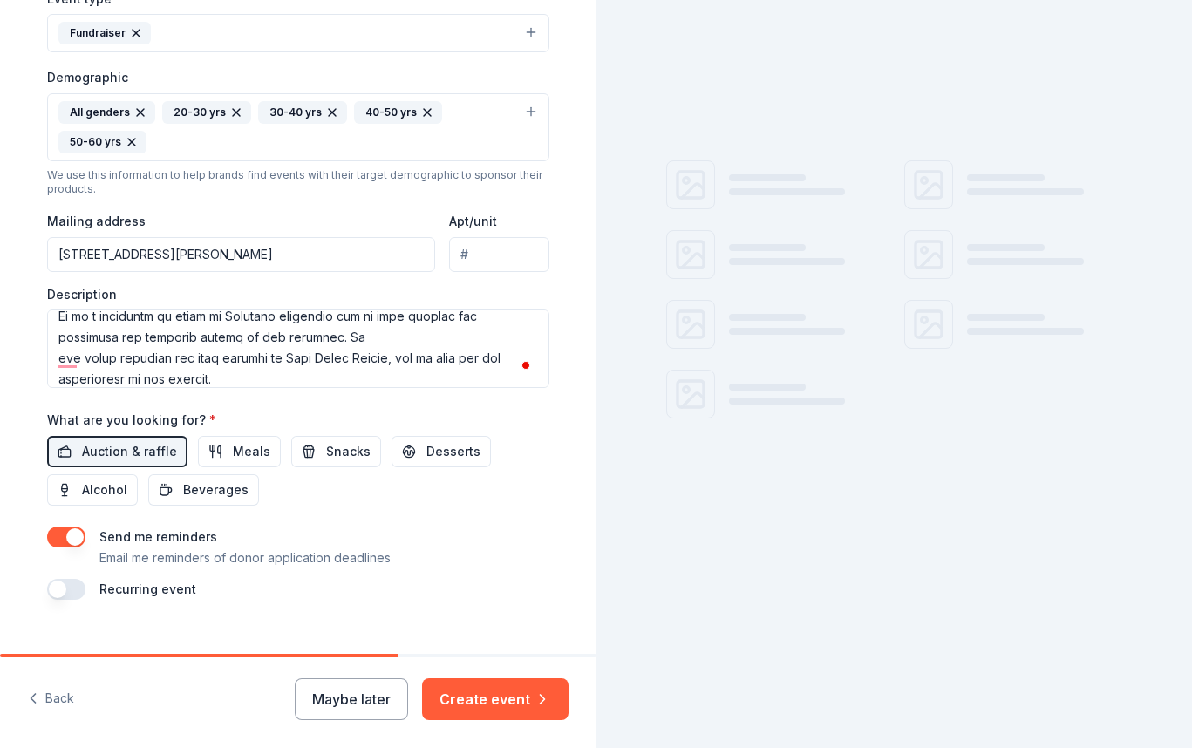
scroll to position [540, 0]
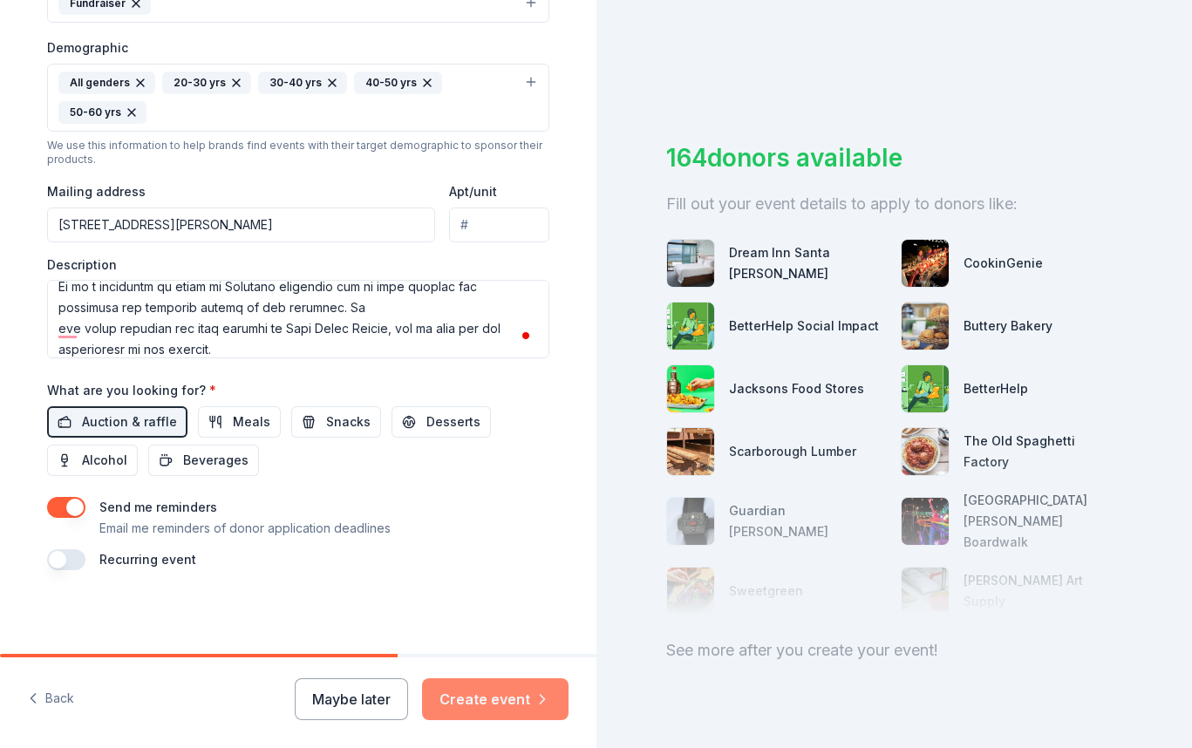
click at [508, 703] on button "Create event" at bounding box center [495, 700] width 147 height 42
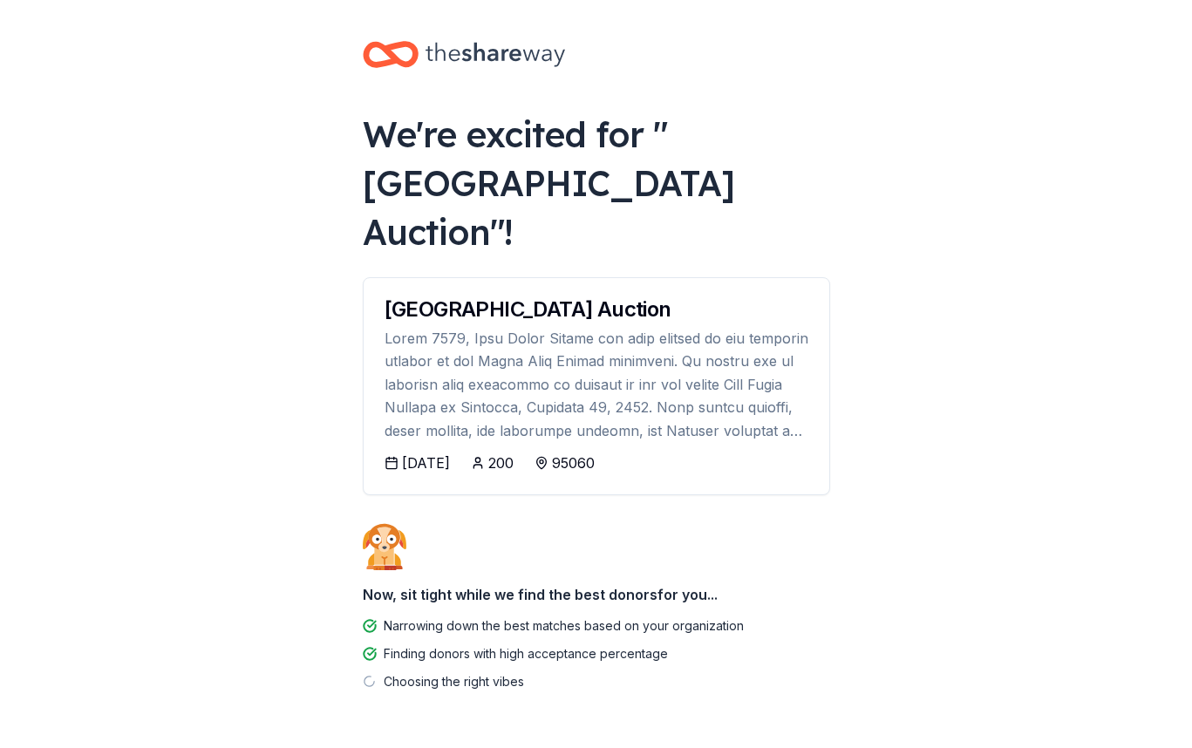
scroll to position [11, 0]
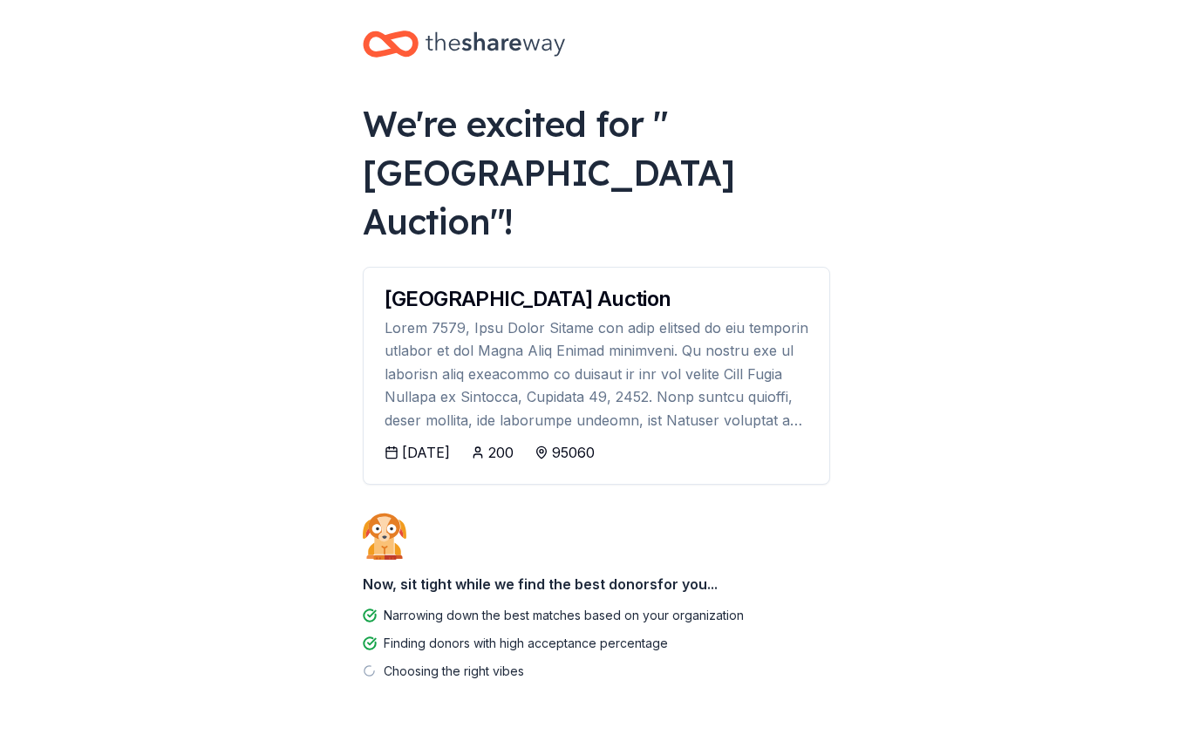
click at [677, 366] on div at bounding box center [597, 374] width 424 height 115
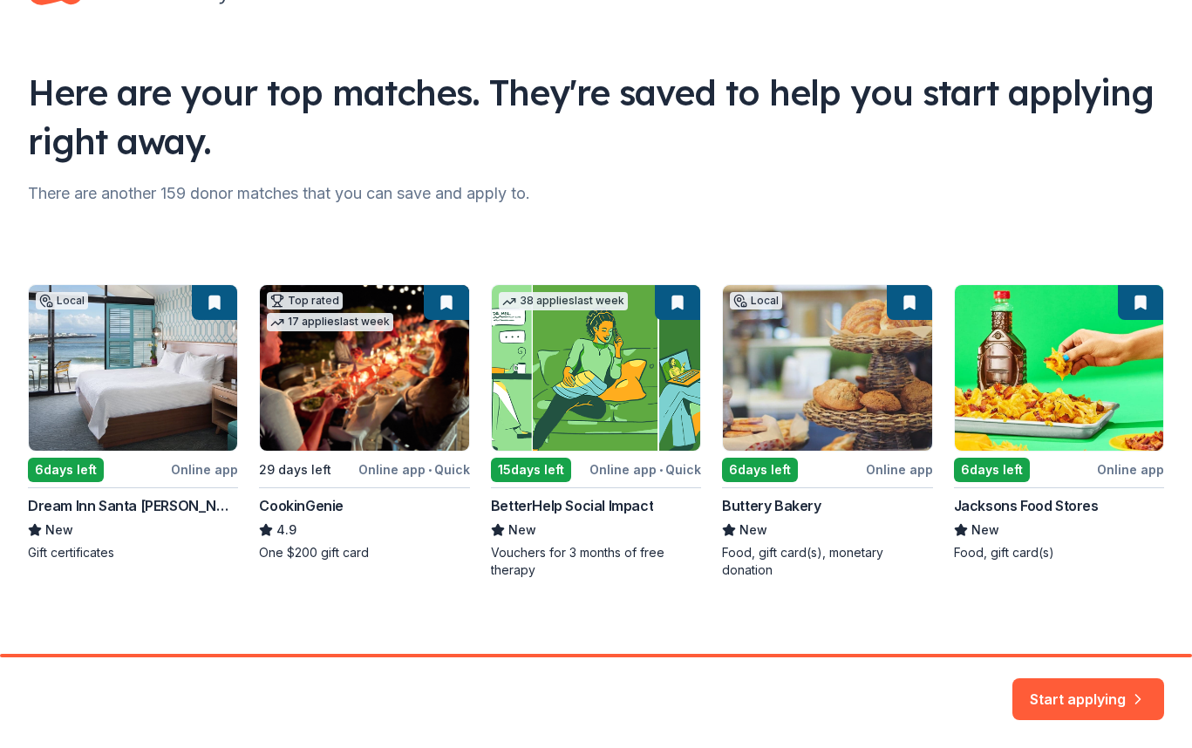
scroll to position [79, 0]
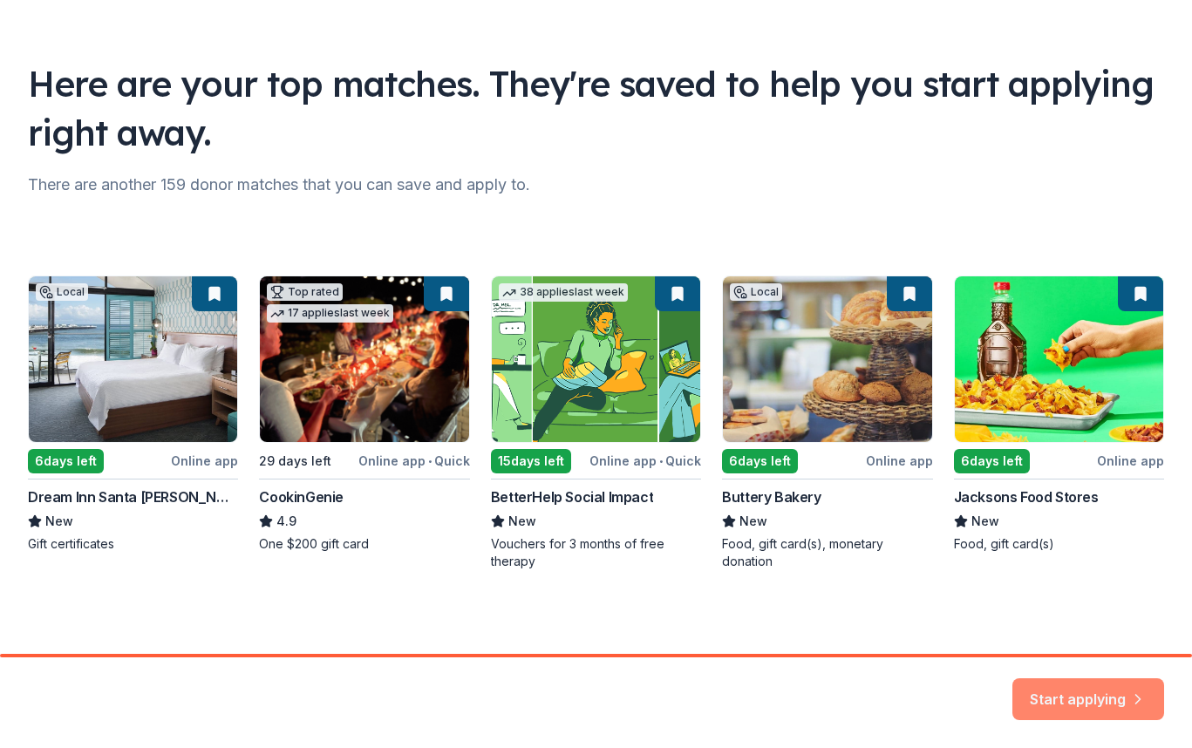
click at [1059, 693] on button "Start applying" at bounding box center [1089, 689] width 152 height 42
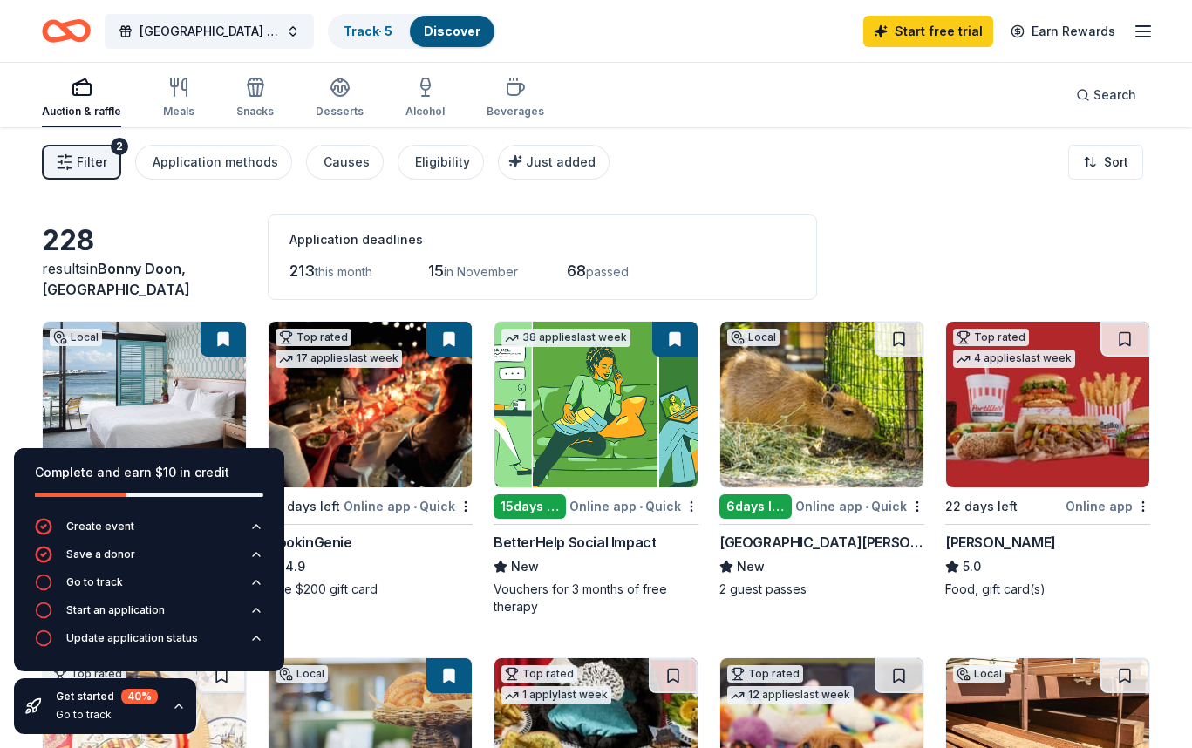
click at [899, 234] on div "228 results in [GEOGRAPHIC_DATA], [GEOGRAPHIC_DATA] Application deadlines 213 t…" at bounding box center [596, 257] width 1108 height 85
click at [276, 171] on button "Application methods" at bounding box center [213, 162] width 157 height 35
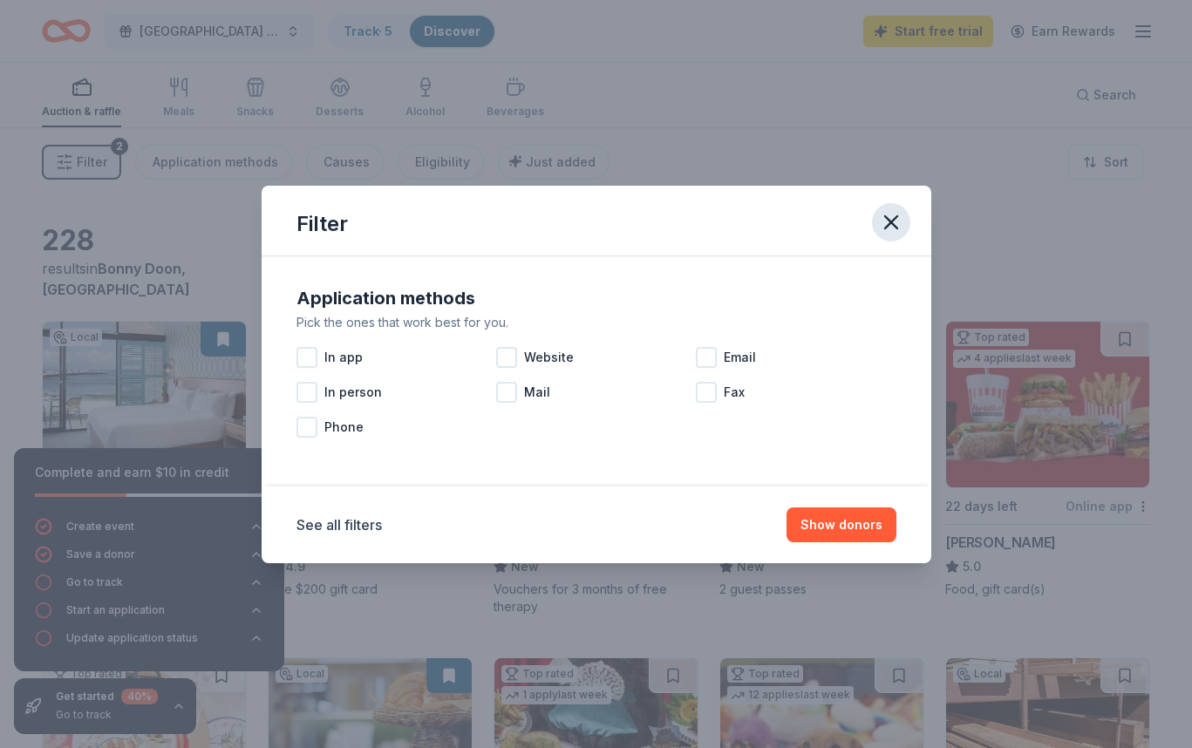
click at [890, 222] on icon "button" at bounding box center [891, 222] width 12 height 12
